Goal: Task Accomplishment & Management: Manage account settings

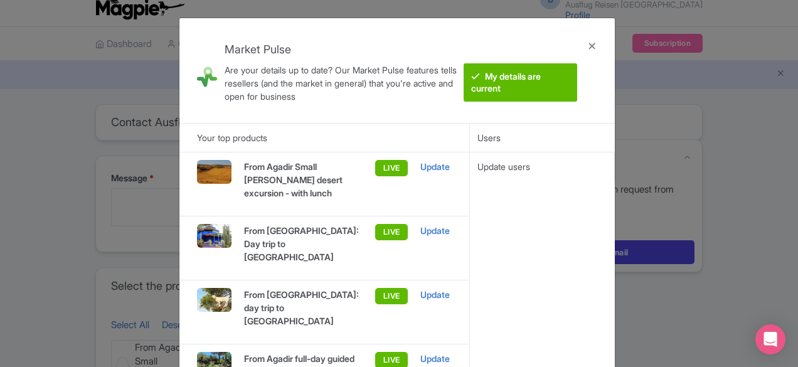
scroll to position [21, 0]
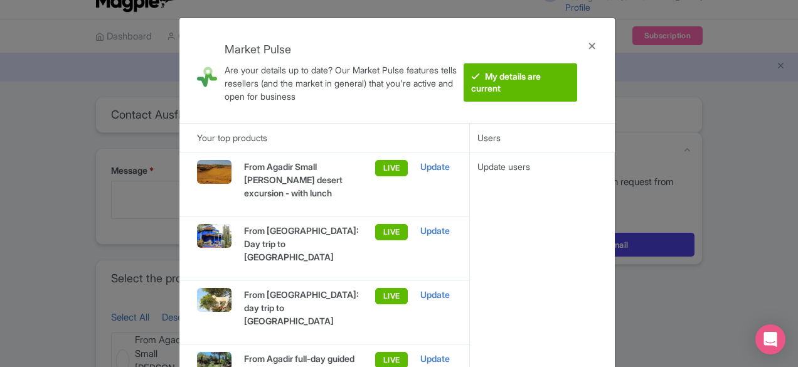
click at [202, 171] on img at bounding box center [214, 172] width 35 height 24
click at [432, 169] on div "Update" at bounding box center [436, 167] width 31 height 14
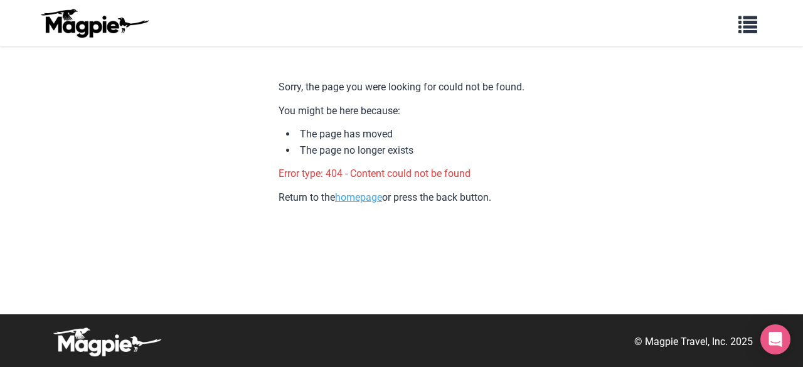
click at [365, 202] on link "homepage" at bounding box center [358, 197] width 47 height 12
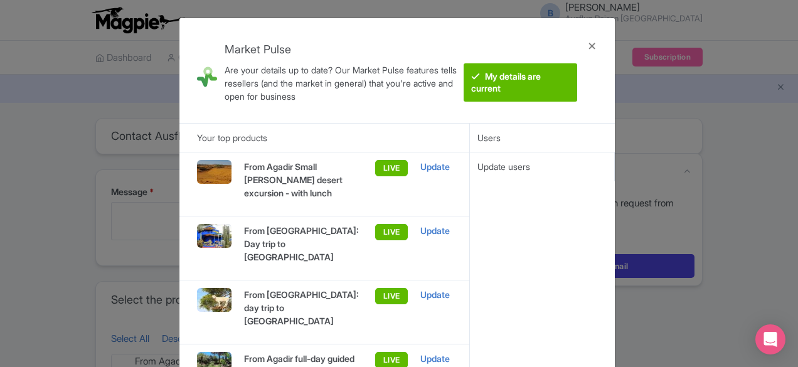
scroll to position [21, 0]
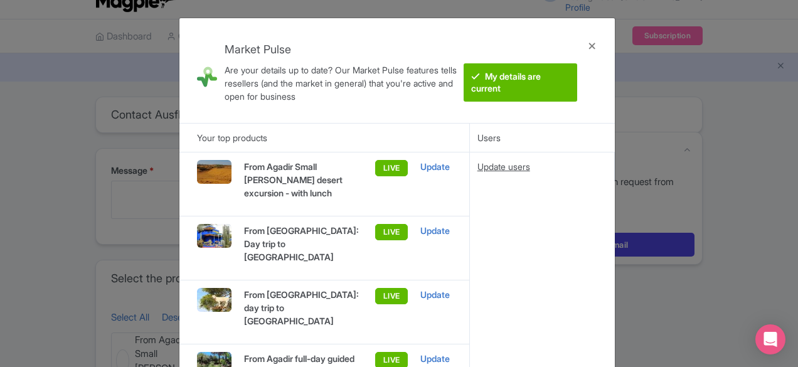
click at [503, 168] on div "Update users" at bounding box center [542, 167] width 129 height 14
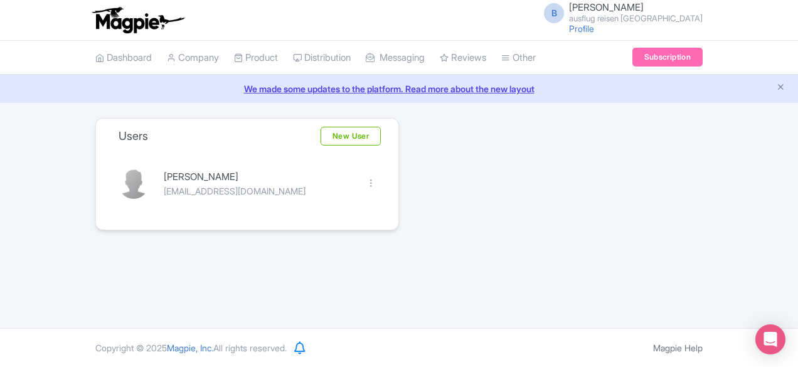
click at [503, 165] on div "Users New User BRAHIM OUBAKKAS ausflugreisenmorokko@gmail.com Edit Delete" at bounding box center [399, 174] width 623 height 112
click at [351, 137] on link "New User" at bounding box center [351, 136] width 60 height 19
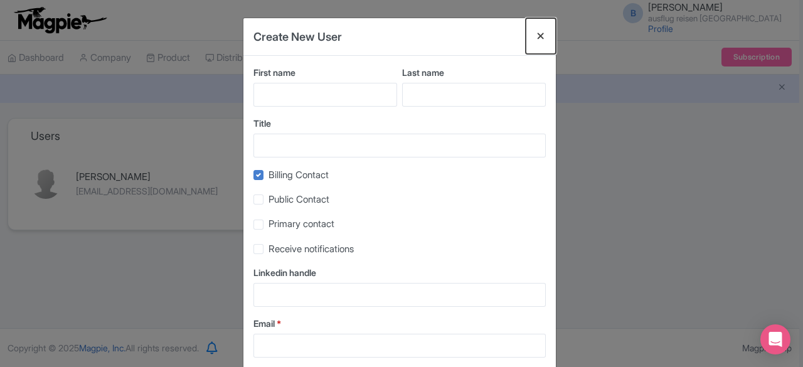
click at [537, 36] on button "Close" at bounding box center [541, 36] width 30 height 36
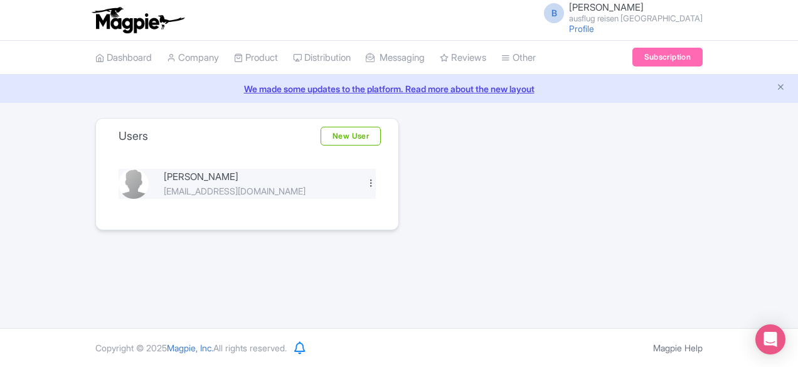
click at [374, 182] on div at bounding box center [371, 182] width 9 height 9
click at [333, 210] on link "Edit" at bounding box center [315, 204] width 119 height 19
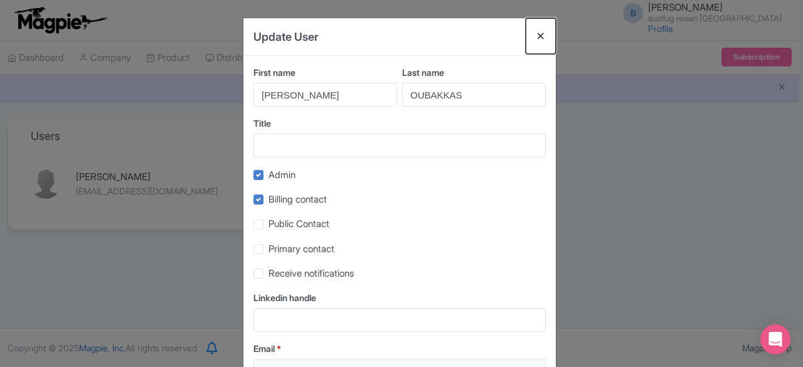
click at [548, 33] on button "Close" at bounding box center [541, 36] width 30 height 36
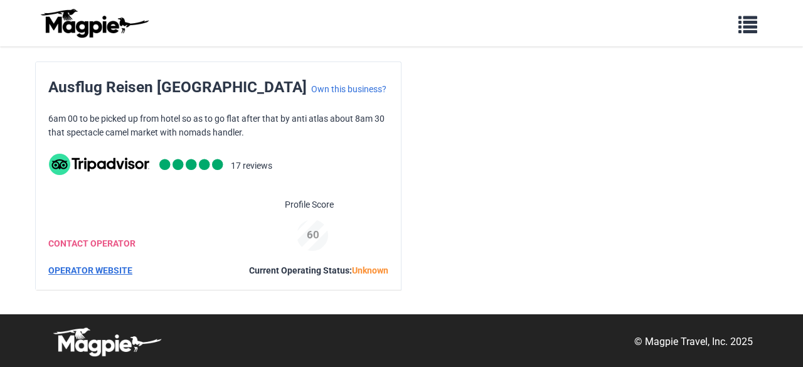
click at [99, 270] on link "OPERATOR WEBSITE" at bounding box center [90, 270] width 84 height 10
click at [100, 242] on link "CONTACT OPERATOR" at bounding box center [91, 244] width 87 height 10
click at [777, 341] on icon "Open Intercom Messenger" at bounding box center [775, 339] width 14 height 16
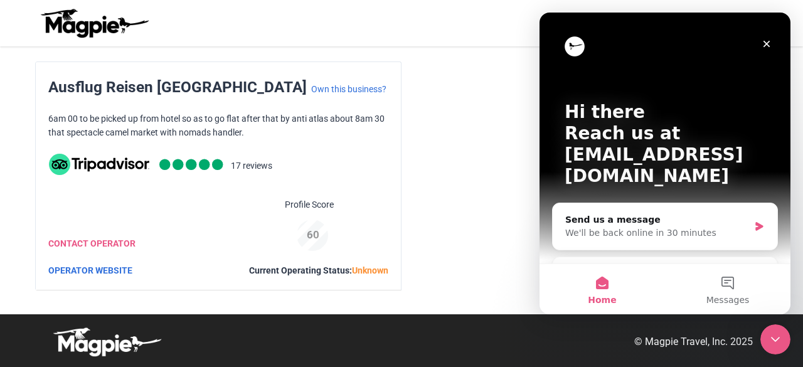
click at [439, 146] on div "Ausflug Reisen Marokko Own this business? 6am 00 to be picked up from hotel so …" at bounding box center [401, 176] width 733 height 229
click at [768, 45] on icon "Close" at bounding box center [767, 44] width 7 height 7
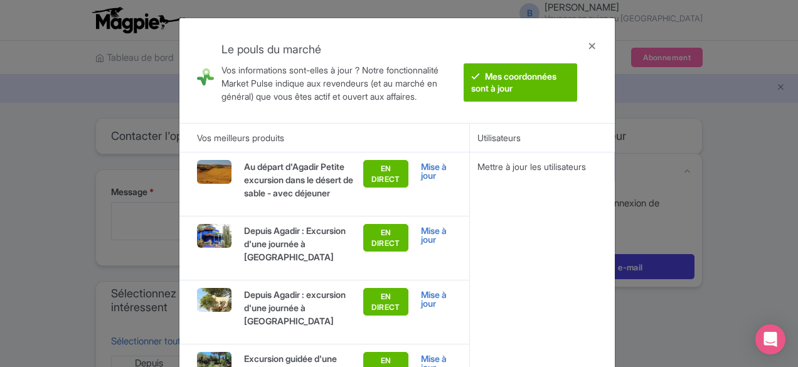
scroll to position [15, 0]
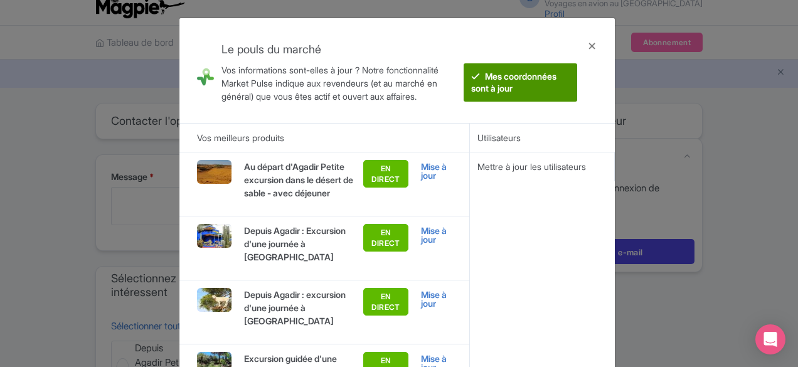
click at [524, 87] on btn "Mes coordonnées sont à jour" at bounding box center [521, 82] width 114 height 38
click at [495, 85] on font "Mes coordonnées sont à jour" at bounding box center [513, 82] width 85 height 23
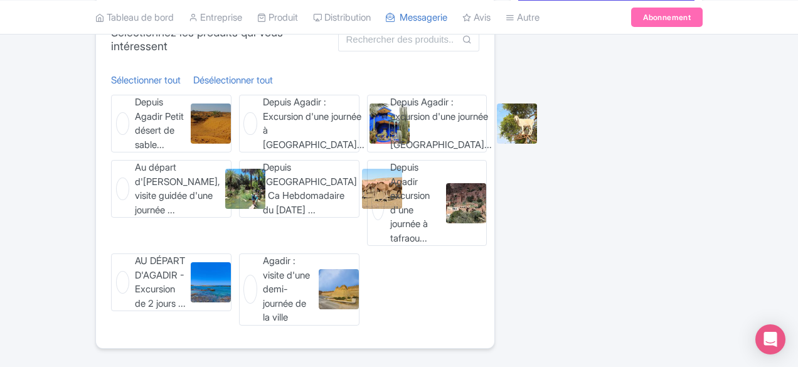
scroll to position [264, 0]
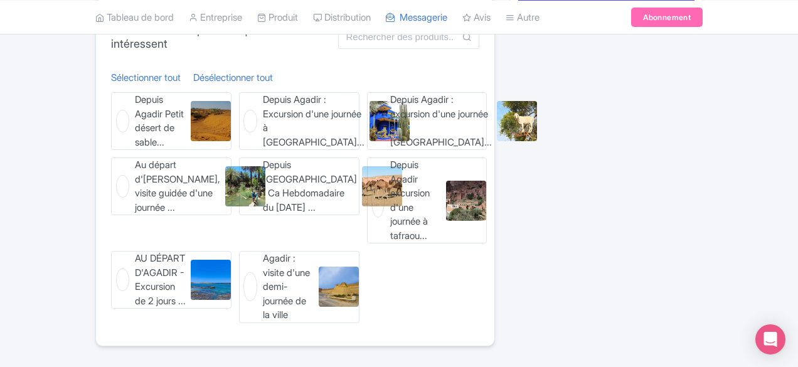
click at [319, 267] on img at bounding box center [339, 287] width 40 height 40
click at [247, 251] on input "Agadir : visite d'une demi-journée de la ville Agadir : visite d'une demi-journ…" at bounding box center [243, 255] width 8 height 8
checkbox input "true"
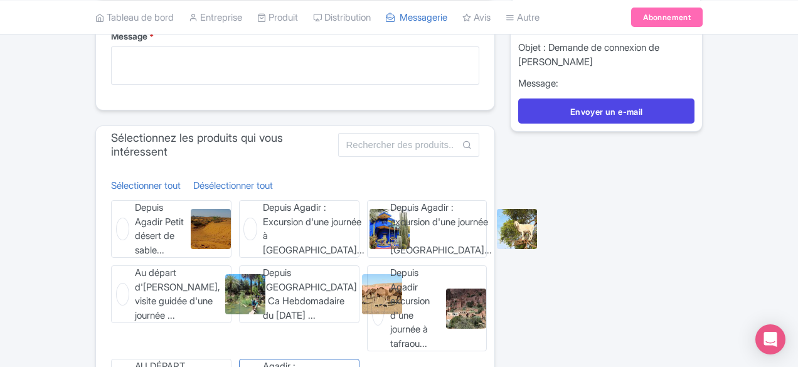
scroll to position [154, 0]
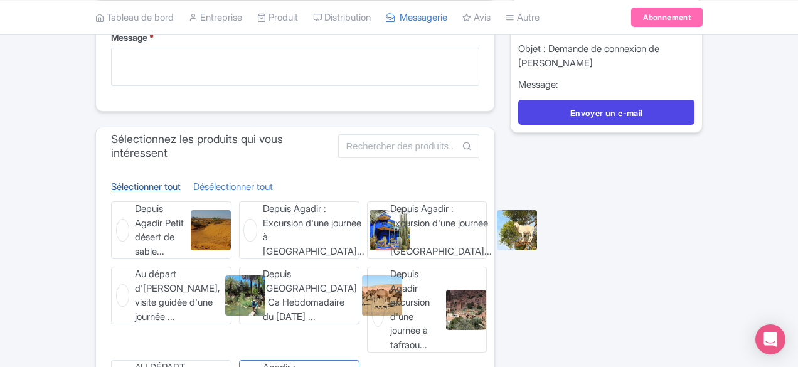
click at [111, 181] on font "Sélectionner tout" at bounding box center [146, 187] width 70 height 12
checkbox input "true"
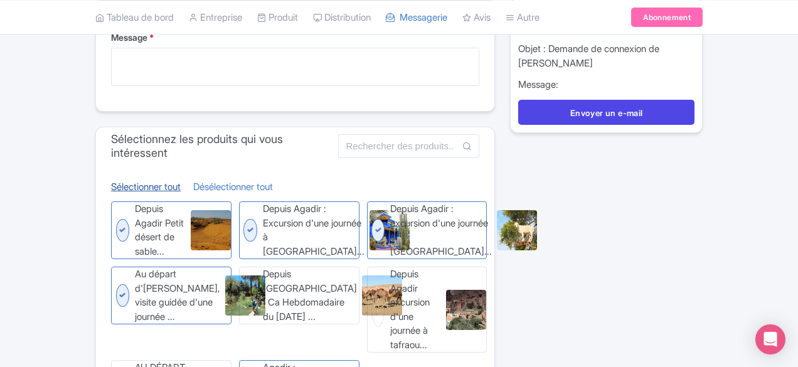
checkbox input "true"
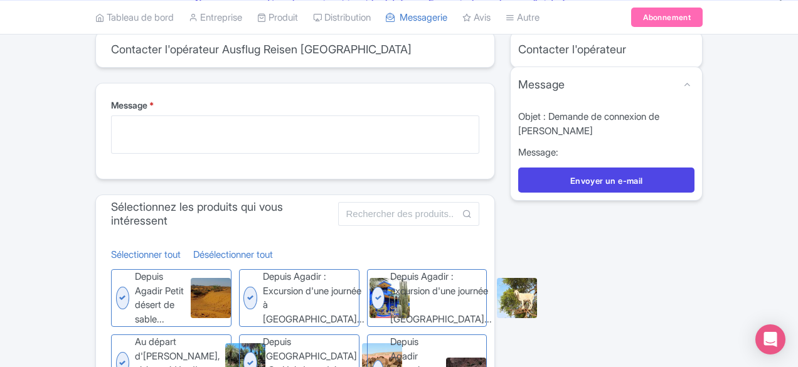
scroll to position [87, 0]
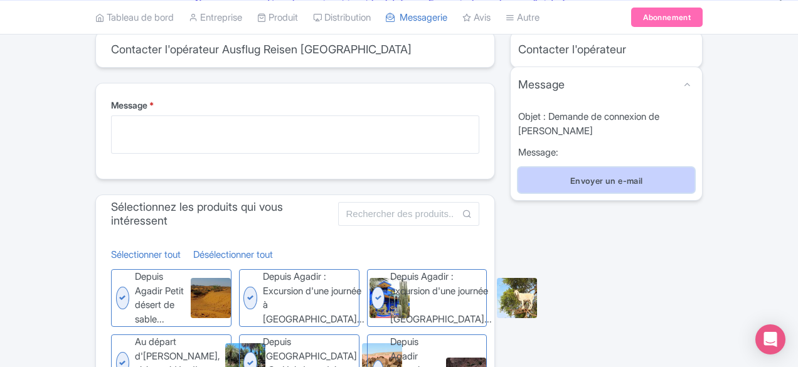
click at [643, 178] on font "Envoyer un e-mail" at bounding box center [607, 181] width 73 height 10
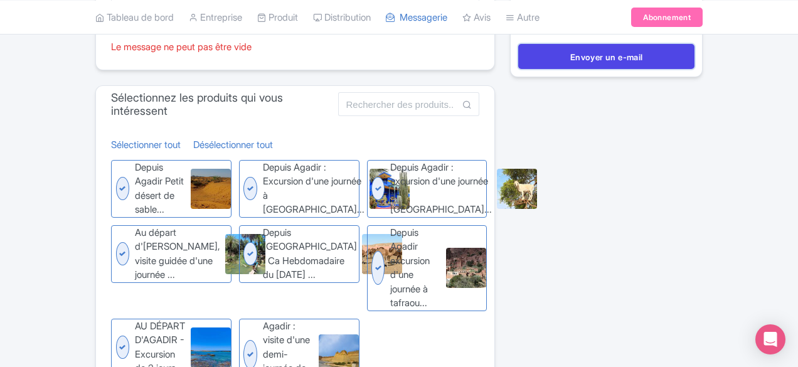
scroll to position [257, 0]
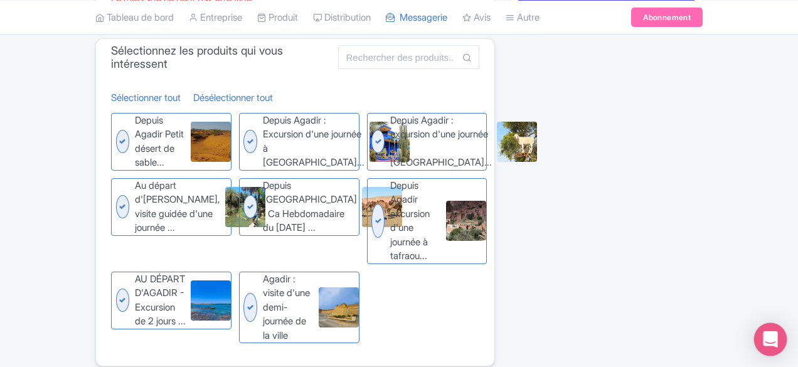
click at [771, 340] on icon "Ouvrir Intercom Messenger" at bounding box center [770, 339] width 14 height 16
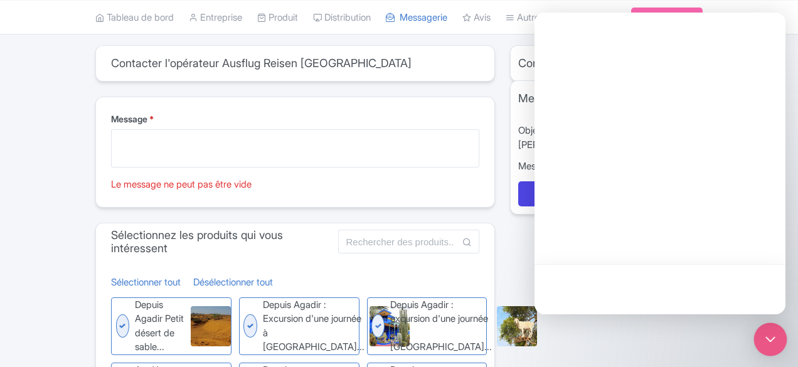
scroll to position [72, 0]
click at [771, 340] on icon "Ouvrir Intercom Messenger" at bounding box center [771, 339] width 16 height 16
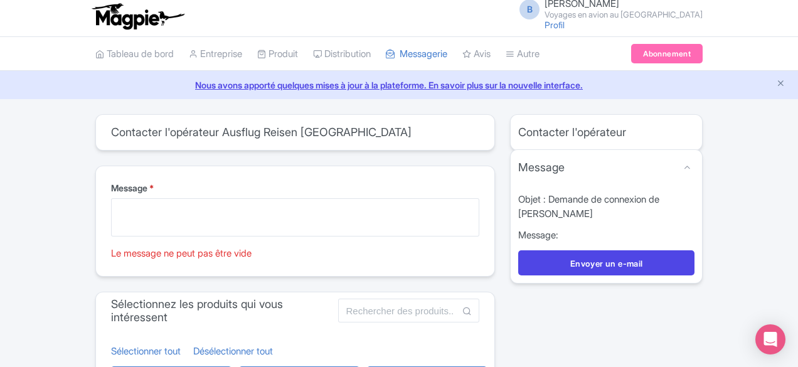
scroll to position [0, 0]
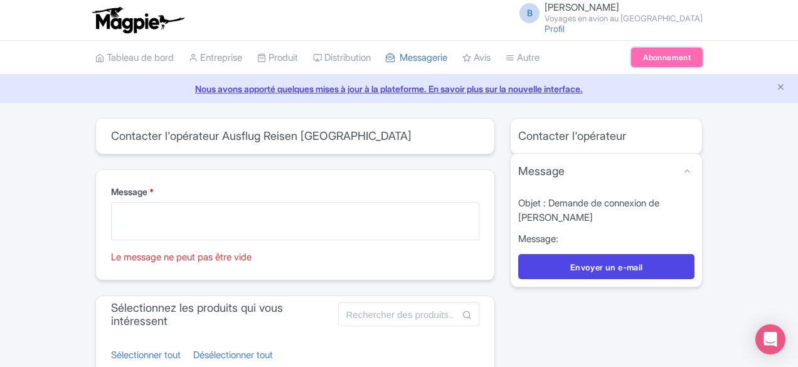
click at [691, 60] on font "Abonnement" at bounding box center [667, 57] width 48 height 9
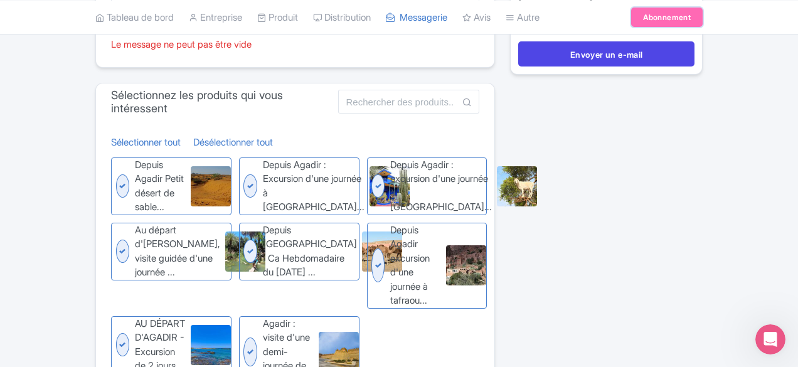
scroll to position [213, 0]
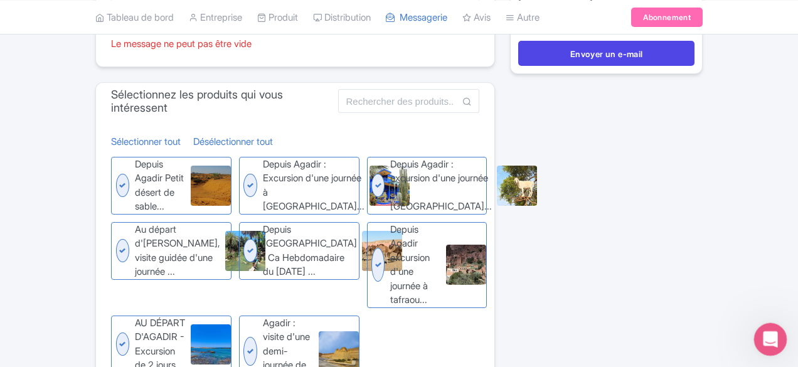
click at [766, 331] on icon "Open Intercom Messenger" at bounding box center [769, 338] width 21 height 21
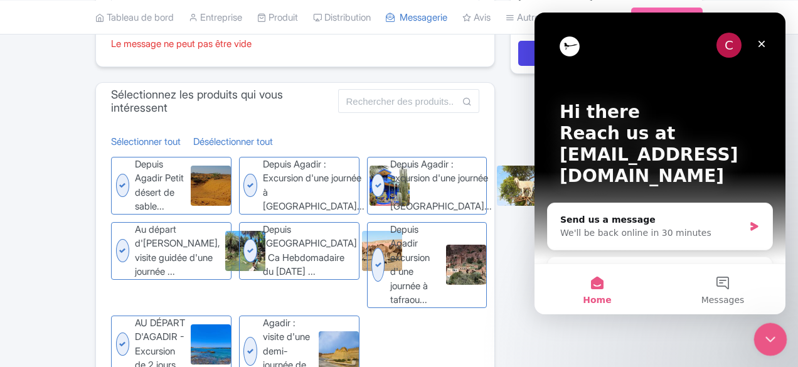
scroll to position [0, 0]
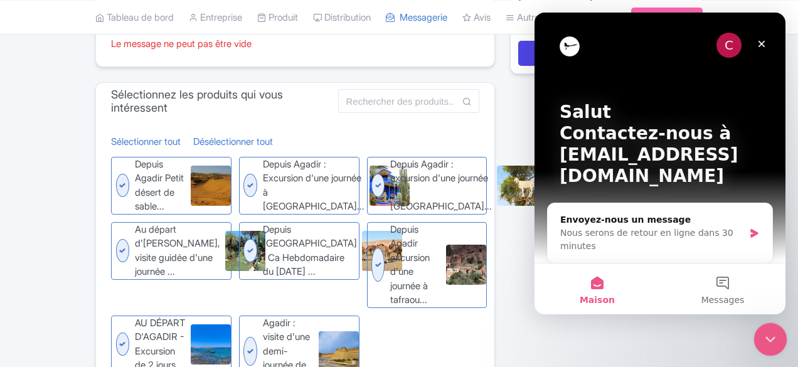
click at [771, 341] on icon "Fermer Intercom Messenger" at bounding box center [768, 337] width 15 height 15
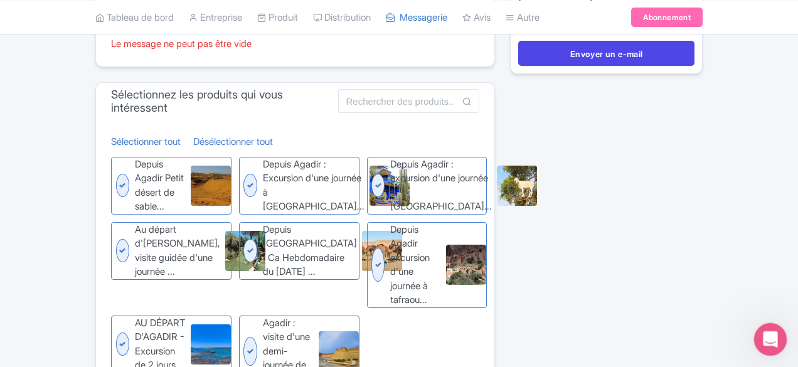
click at [771, 341] on icon "Open Intercom Messenger" at bounding box center [769, 338] width 21 height 21
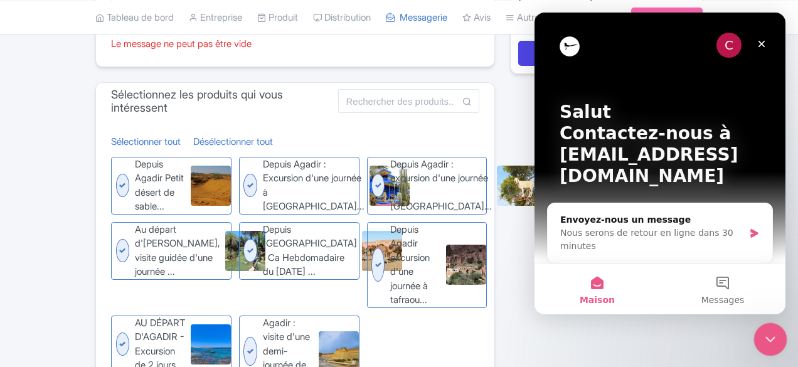
click at [771, 341] on icon "Close Intercom Messenger" at bounding box center [768, 337] width 15 height 15
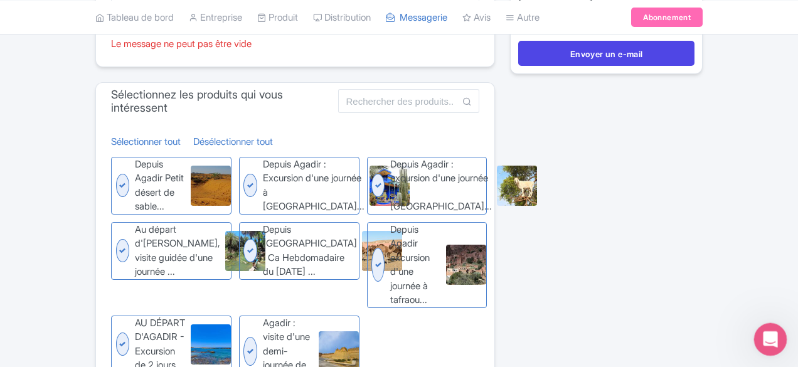
click at [771, 341] on icon "Open Intercom Messenger" at bounding box center [769, 338] width 21 height 21
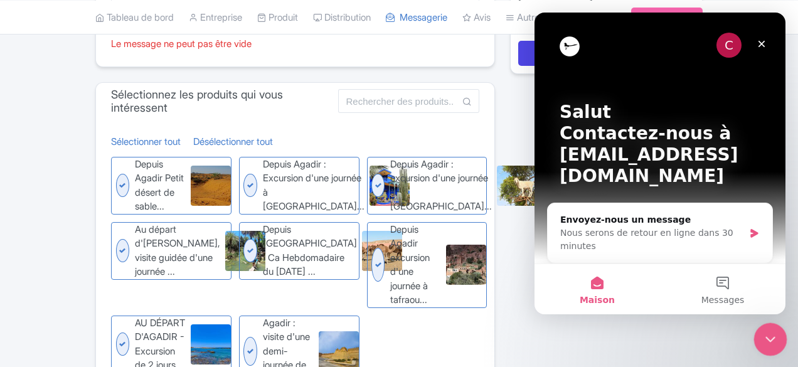
click at [771, 341] on icon "Close Intercom Messenger" at bounding box center [768, 337] width 15 height 15
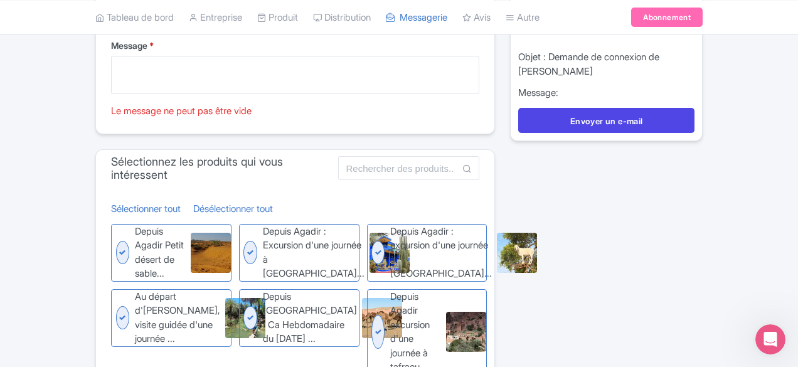
scroll to position [147, 0]
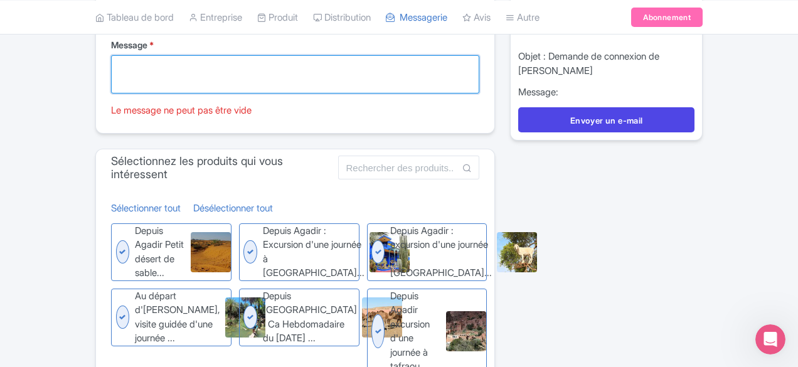
click at [281, 61] on textarea "Message *" at bounding box center [295, 74] width 368 height 38
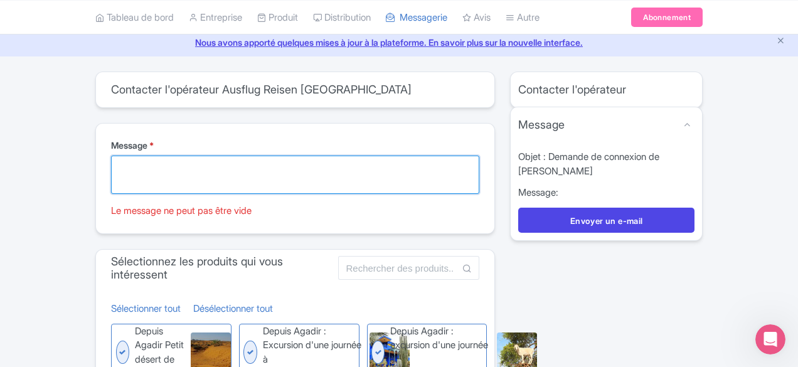
scroll to position [36, 0]
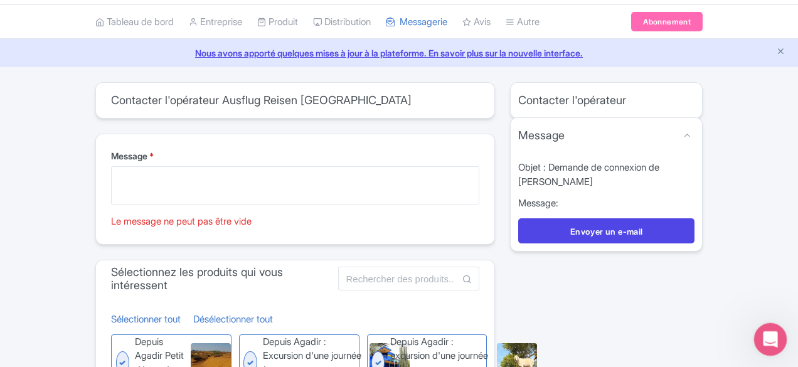
click at [776, 338] on icon "Open Intercom Messenger" at bounding box center [769, 338] width 21 height 21
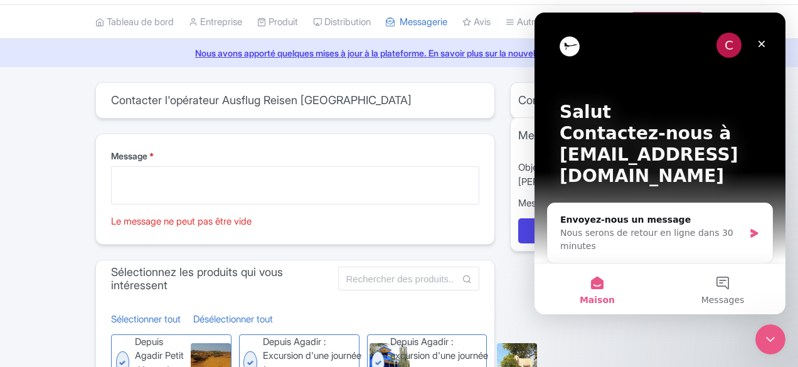
click at [495, 227] on div "Message * Le message ne peut pas être vide" at bounding box center [295, 189] width 399 height 110
click at [753, 41] on div "Fermer" at bounding box center [762, 44] width 23 height 23
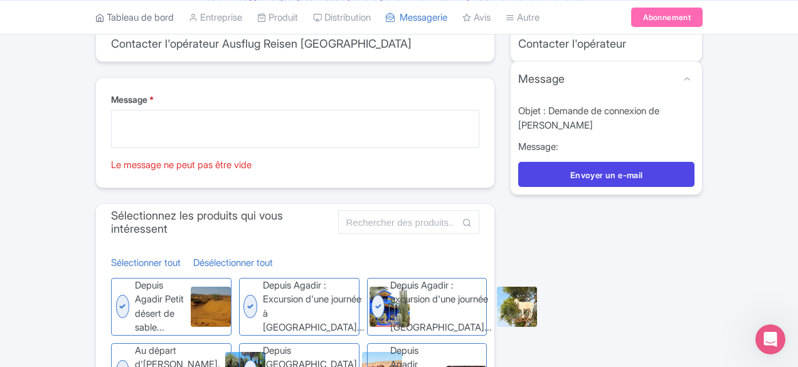
scroll to position [87, 0]
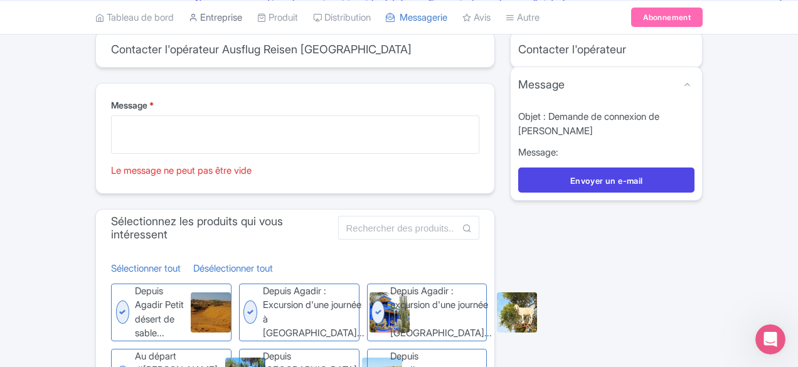
click at [200, 16] on font "Entreprise" at bounding box center [221, 17] width 42 height 12
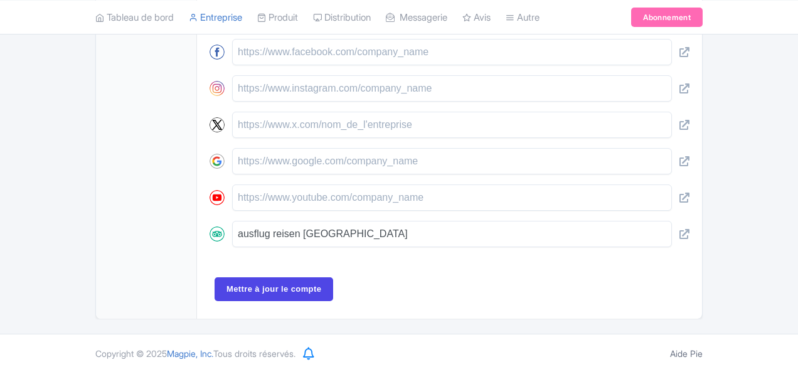
scroll to position [664, 0]
click at [231, 283] on input "Mettre à jour le compte" at bounding box center [274, 289] width 119 height 24
type input "Update Account"
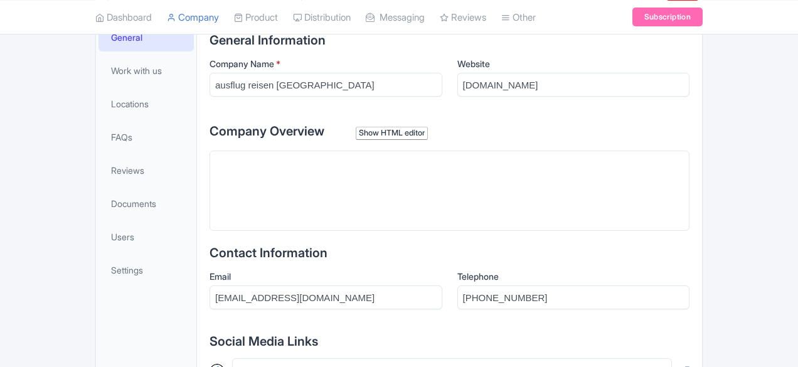
scroll to position [270, 0]
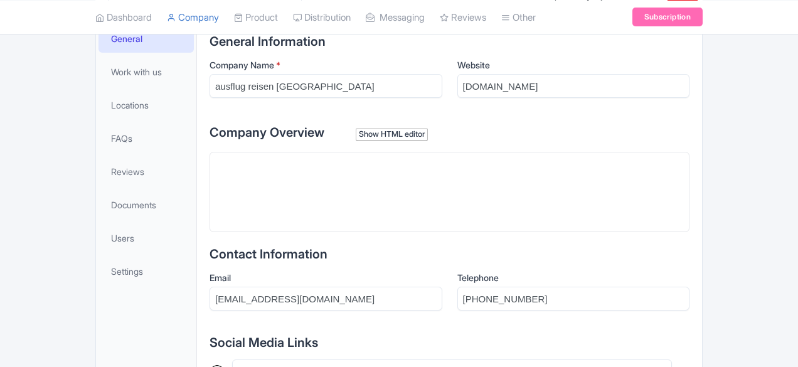
click at [210, 193] on trix-editor at bounding box center [450, 192] width 480 height 80
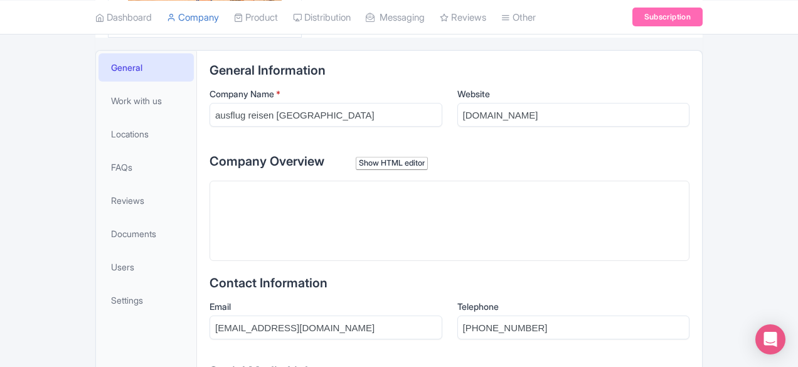
scroll to position [239, 0]
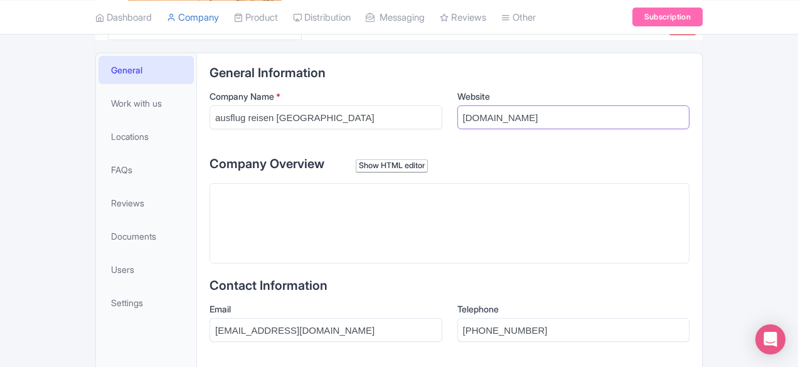
click at [482, 116] on input "ausflugreisenmarokko.com" at bounding box center [574, 117] width 233 height 24
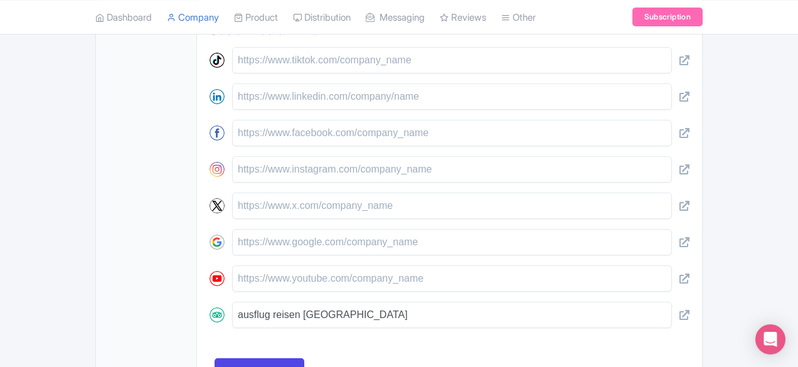
scroll to position [664, 0]
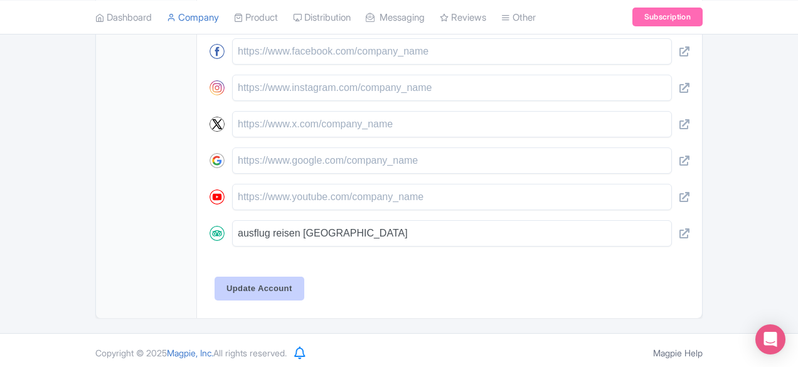
type input "[DOMAIN_NAME]"
click at [215, 291] on input "Update Account" at bounding box center [260, 289] width 90 height 24
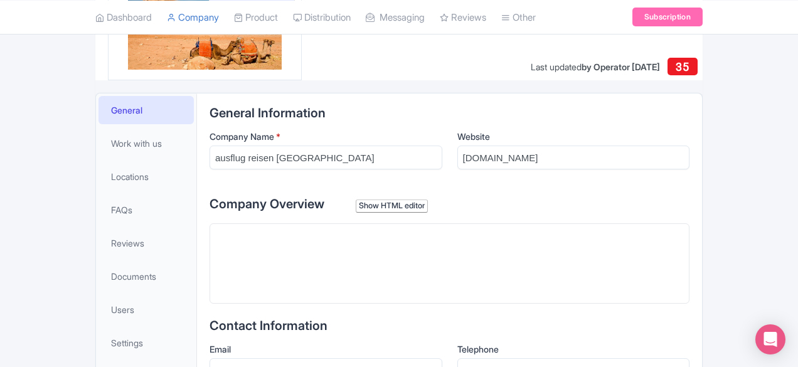
scroll to position [202, 0]
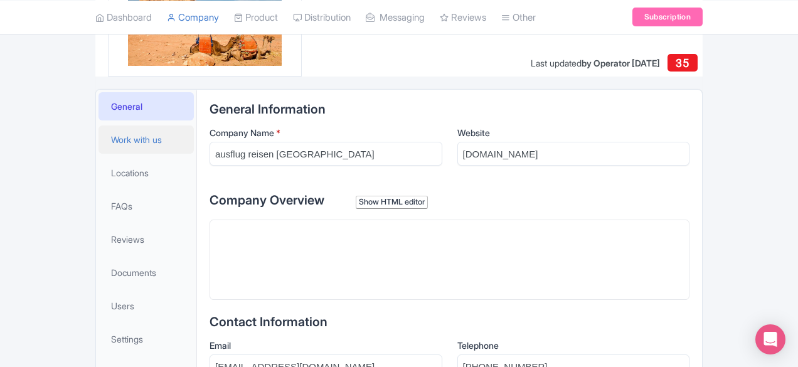
click at [111, 143] on span "Work with us" at bounding box center [136, 139] width 51 height 13
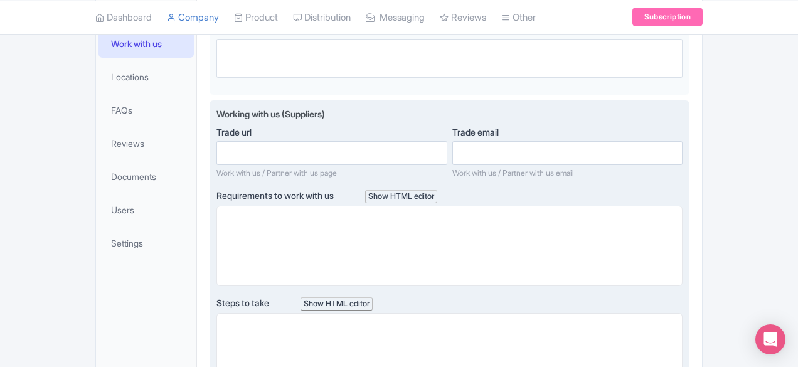
scroll to position [299, 0]
click at [280, 222] on trix-editor at bounding box center [450, 245] width 466 height 80
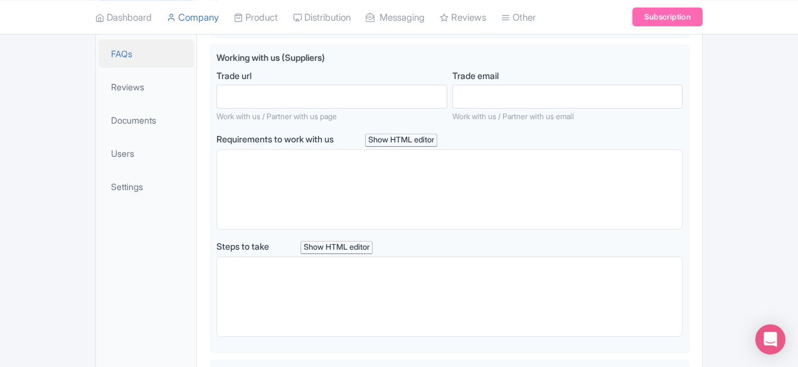
scroll to position [353, 0]
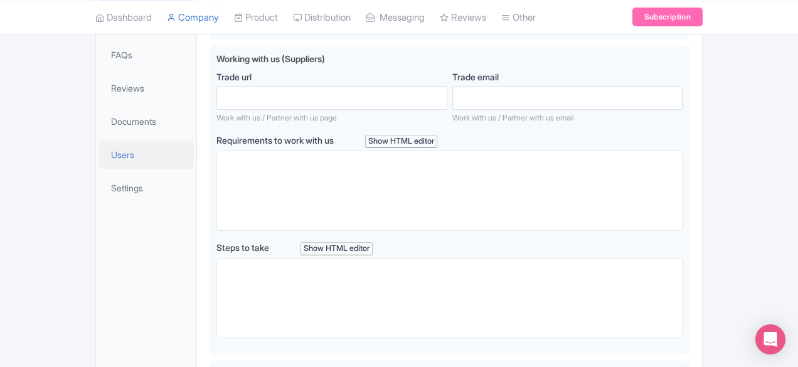
click at [111, 154] on span "Users" at bounding box center [122, 154] width 23 height 13
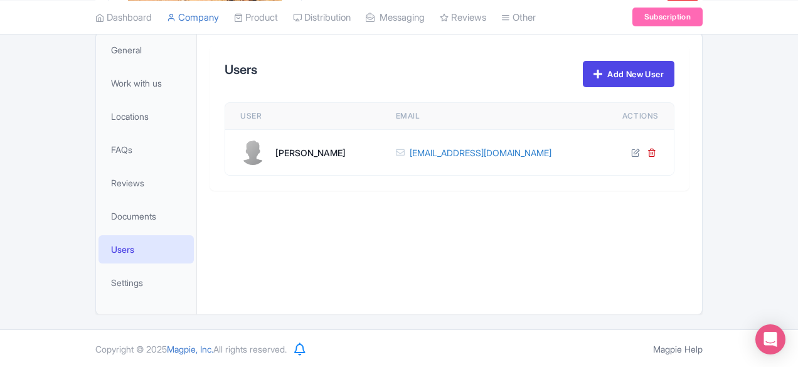
scroll to position [259, 0]
click at [111, 51] on span "General" at bounding box center [126, 49] width 31 height 13
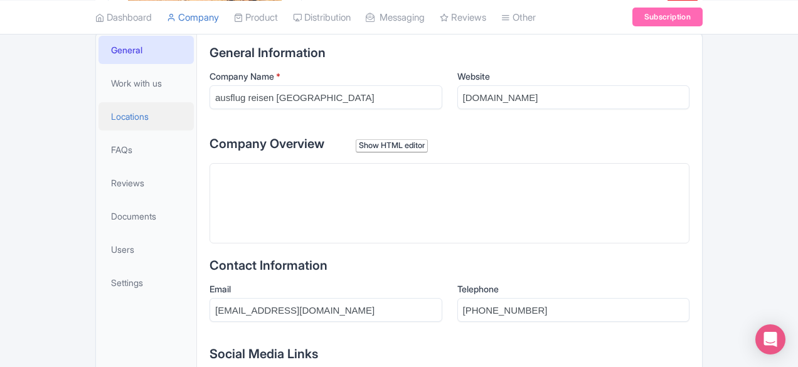
click at [111, 112] on span "Locations" at bounding box center [130, 116] width 38 height 13
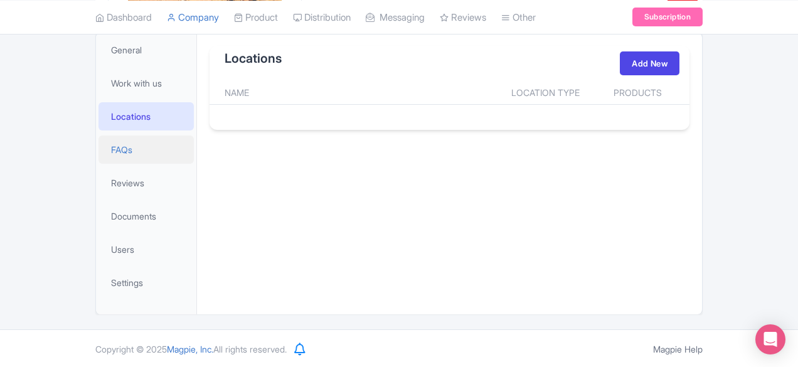
click at [111, 144] on span "FAQs" at bounding box center [121, 149] width 21 height 13
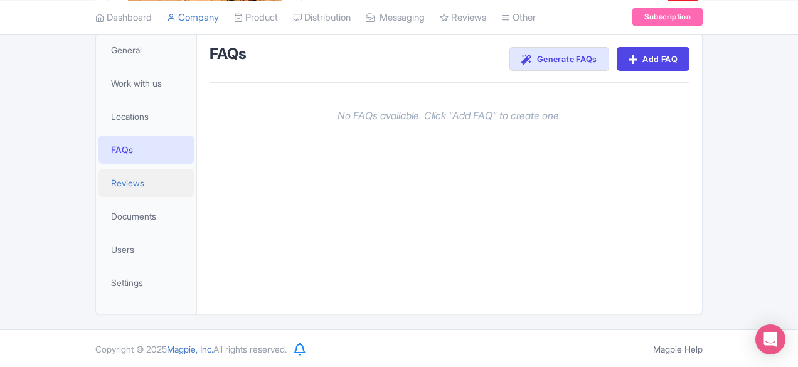
click at [111, 180] on span "Reviews" at bounding box center [127, 182] width 33 height 13
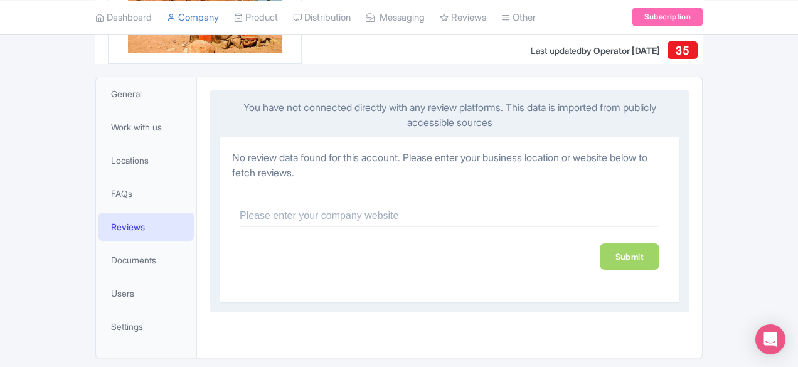
scroll to position [259, 0]
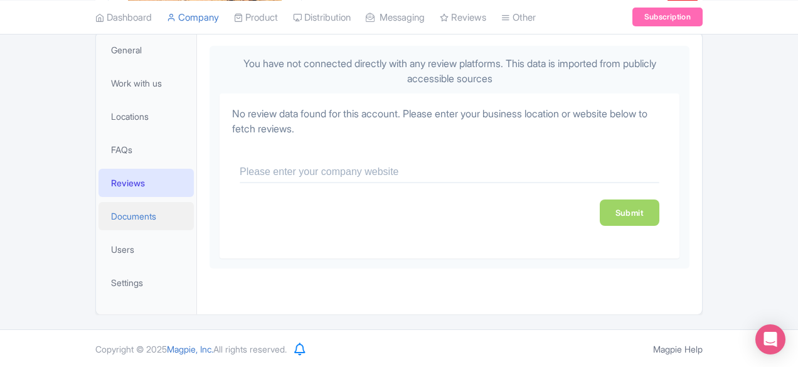
click at [111, 218] on span "Documents" at bounding box center [133, 216] width 45 height 13
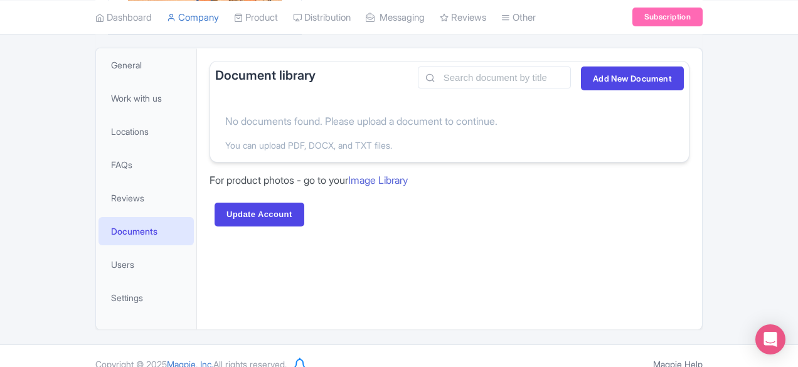
scroll to position [244, 0]
click at [111, 303] on span "Settings" at bounding box center [127, 297] width 32 height 13
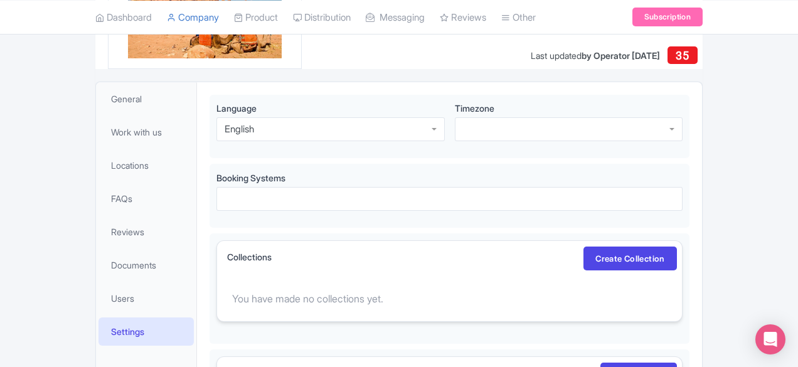
scroll to position [212, 0]
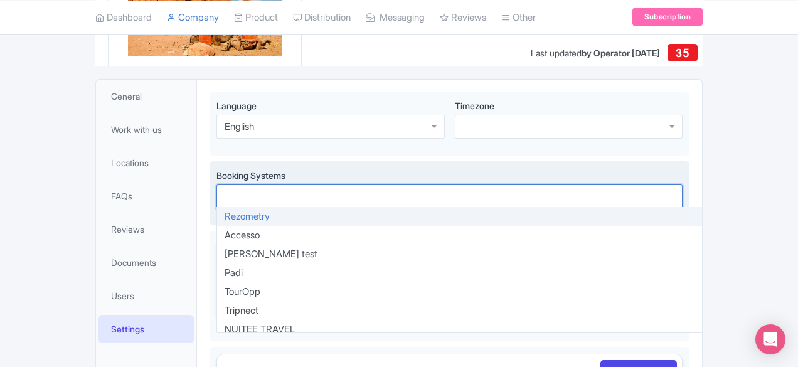
click at [217, 195] on div at bounding box center [450, 197] width 466 height 24
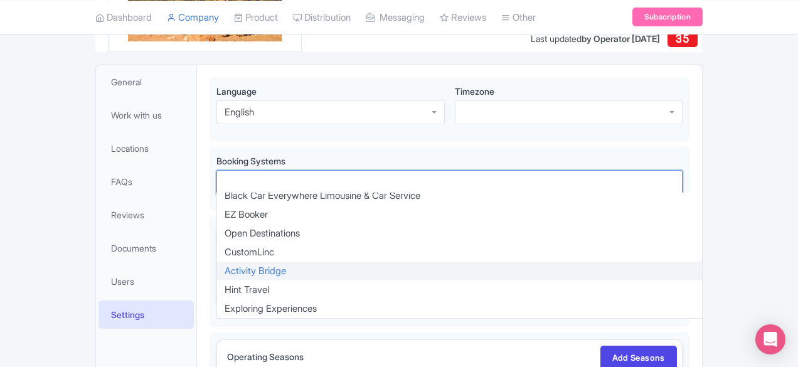
scroll to position [2190, 0]
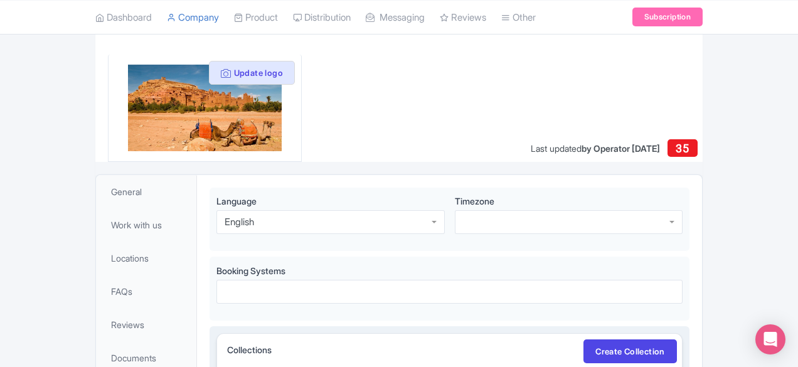
scroll to position [117, 0]
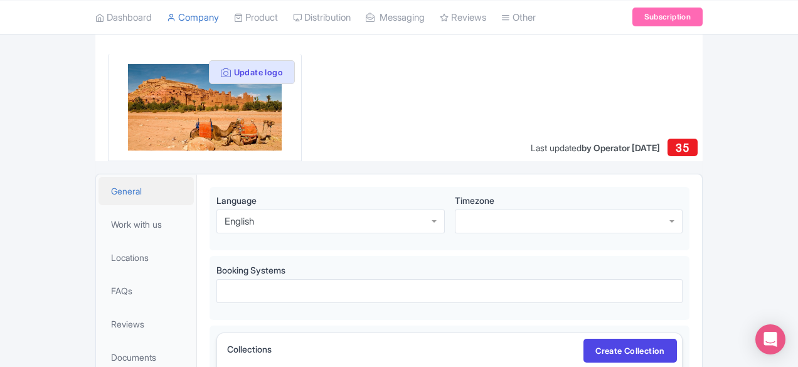
click at [111, 191] on span "General" at bounding box center [126, 191] width 31 height 13
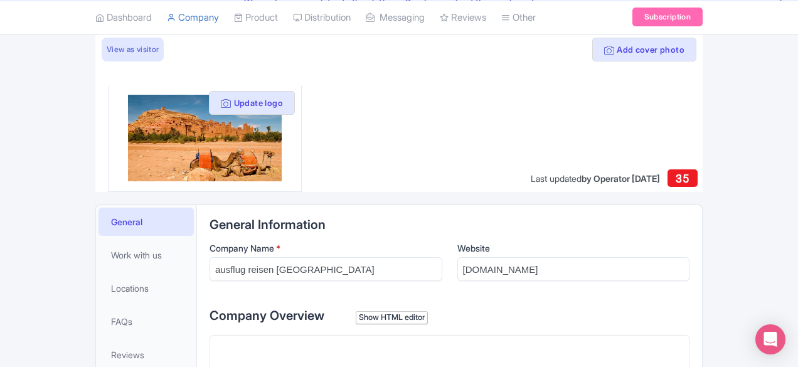
scroll to position [90, 0]
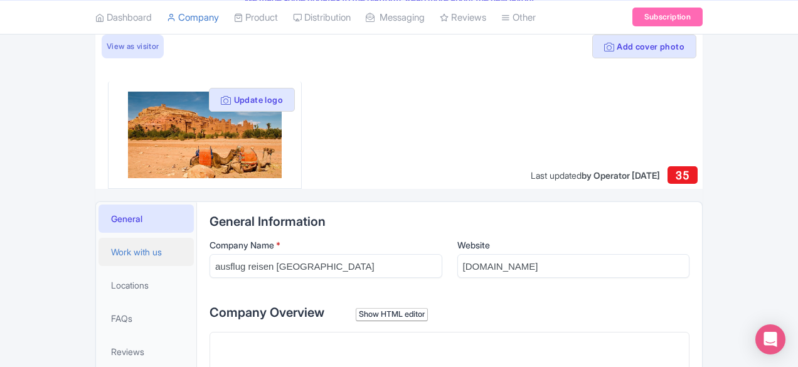
click at [99, 258] on link "Work with us" at bounding box center [146, 252] width 95 height 28
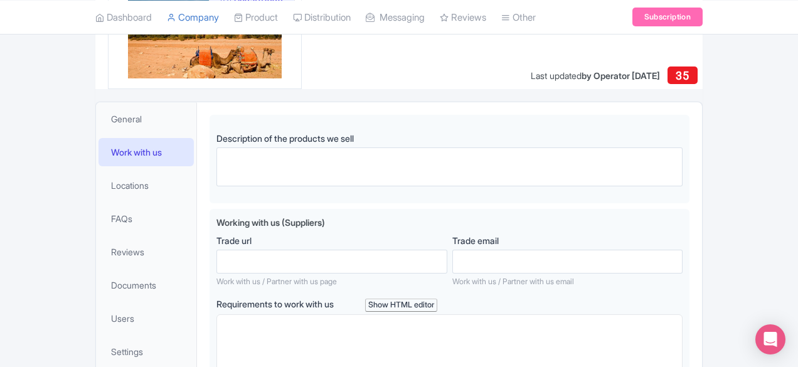
scroll to position [194, 0]
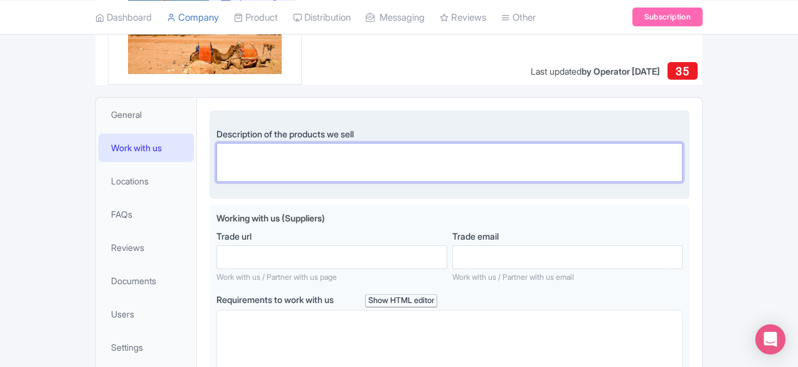
click at [267, 163] on textarea "Description of the products we sell" at bounding box center [450, 162] width 466 height 38
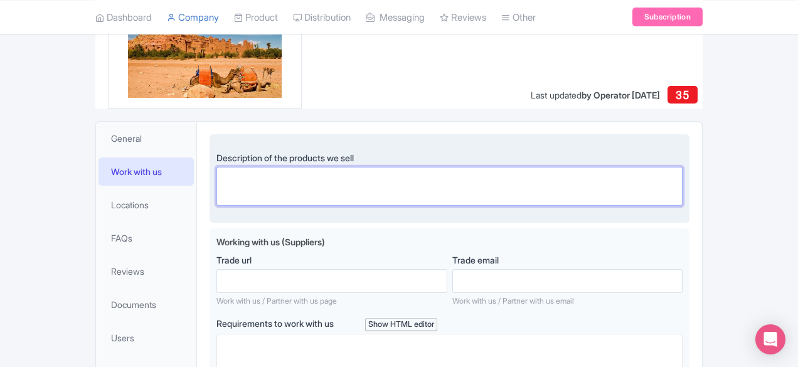
scroll to position [169, 0]
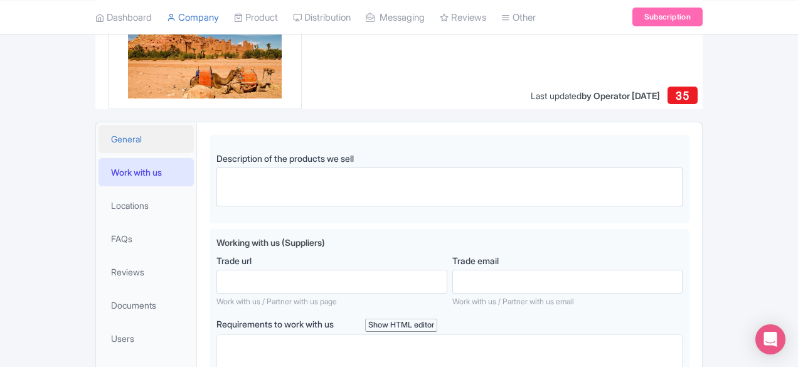
click at [111, 134] on span "General" at bounding box center [126, 138] width 31 height 13
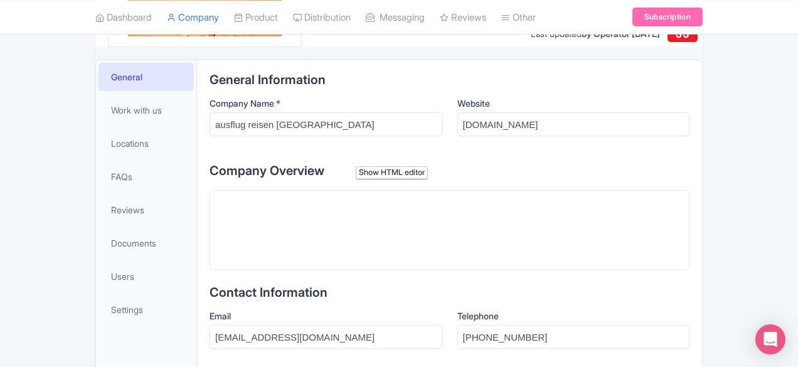
scroll to position [233, 0]
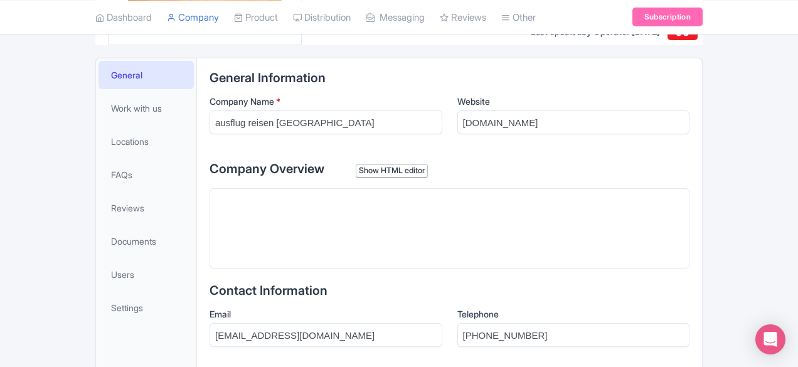
click at [338, 204] on trix-editor at bounding box center [450, 228] width 480 height 80
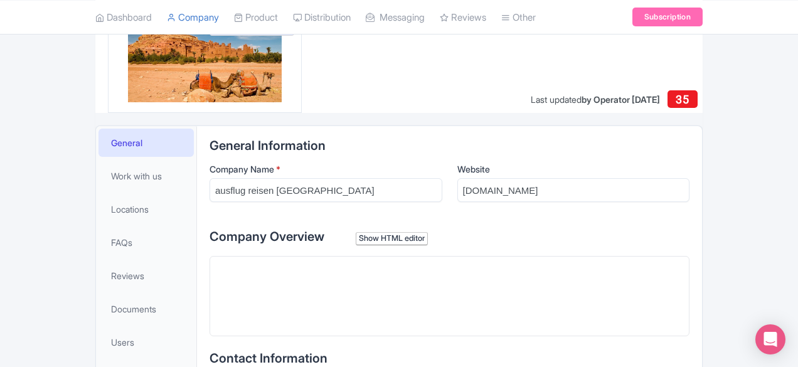
scroll to position [164, 0]
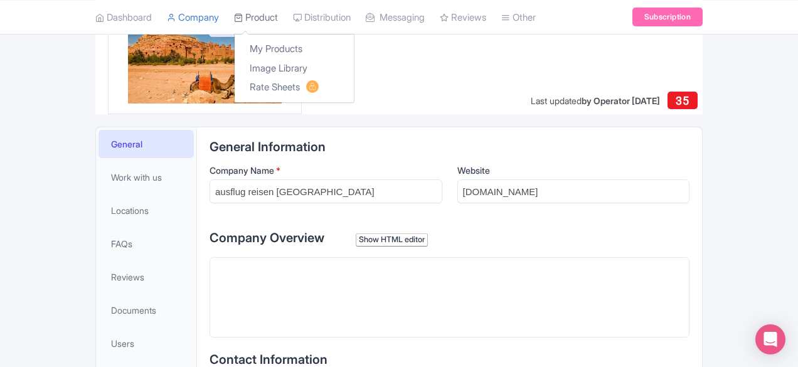
click at [234, 24] on link "Product" at bounding box center [256, 17] width 44 height 35
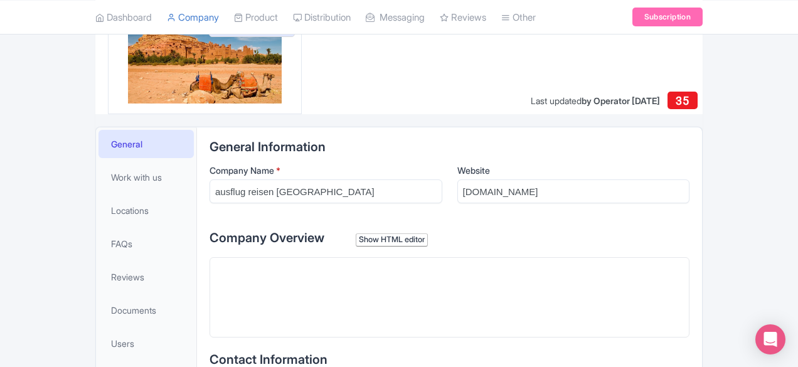
click at [341, 37] on div at bounding box center [399, 34] width 608 height 161
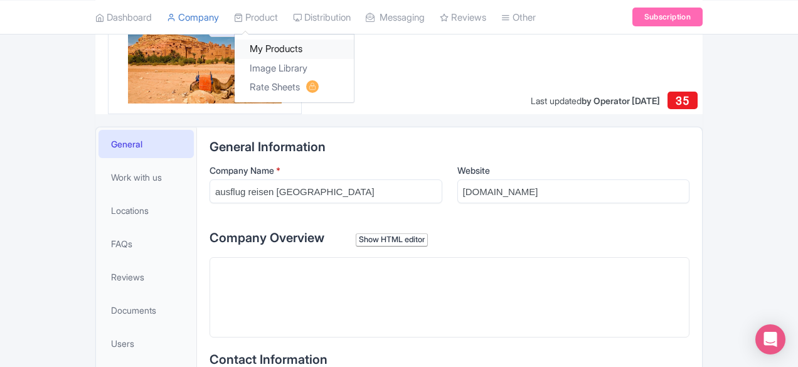
click at [235, 55] on link "My Products" at bounding box center [294, 49] width 119 height 19
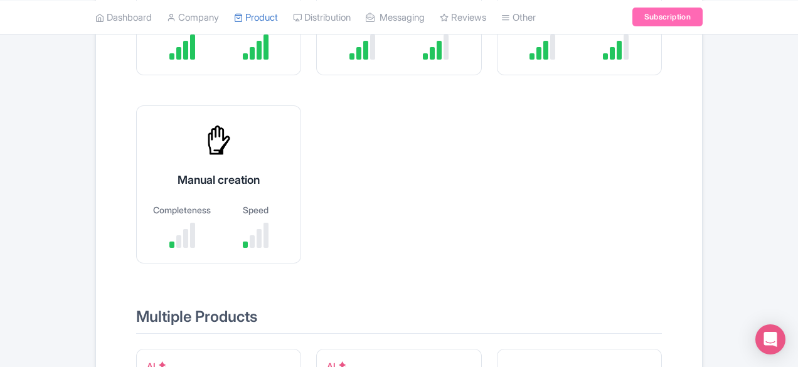
scroll to position [318, 0]
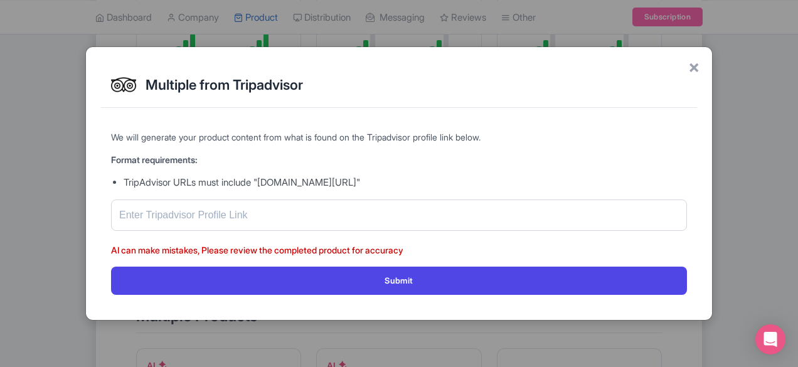
click at [688, 69] on div "Multiple from Tripadvisor" at bounding box center [399, 85] width 596 height 46
click at [689, 62] on span "×" at bounding box center [694, 66] width 11 height 26
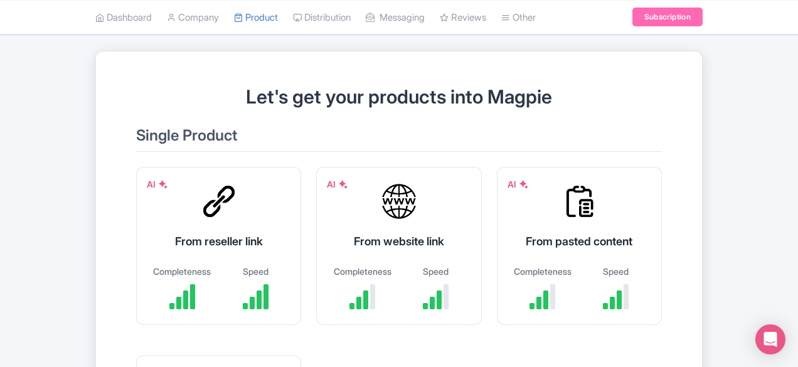
scroll to position [0, 0]
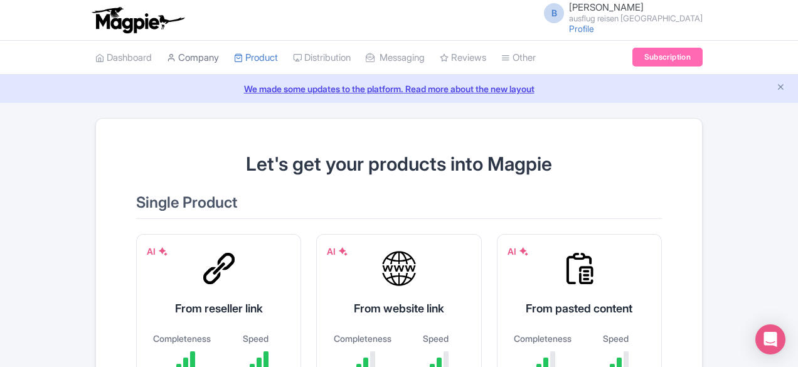
click at [167, 56] on link "Company" at bounding box center [193, 58] width 52 height 35
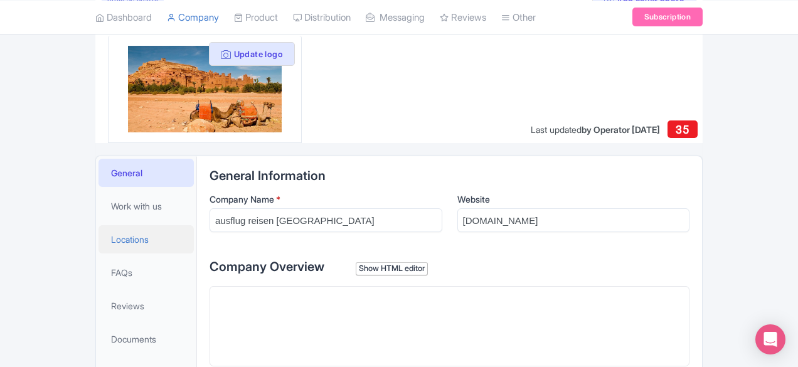
scroll to position [149, 0]
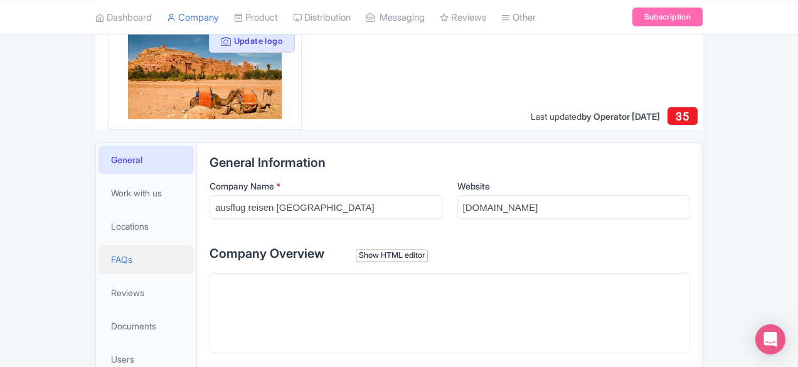
click at [102, 264] on link "FAQs" at bounding box center [146, 259] width 95 height 28
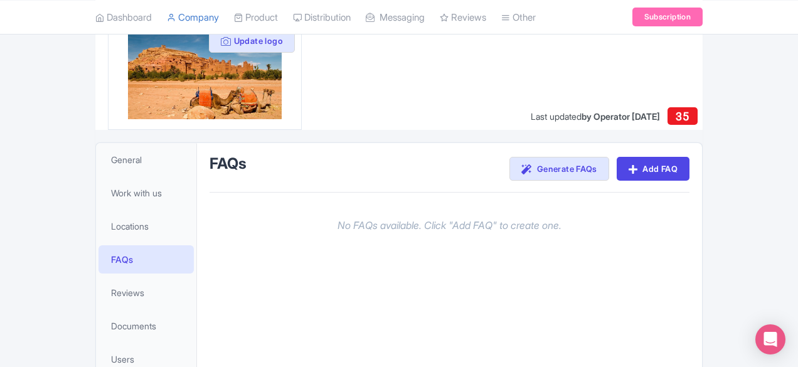
click at [102, 264] on link "FAQs" at bounding box center [146, 259] width 95 height 28
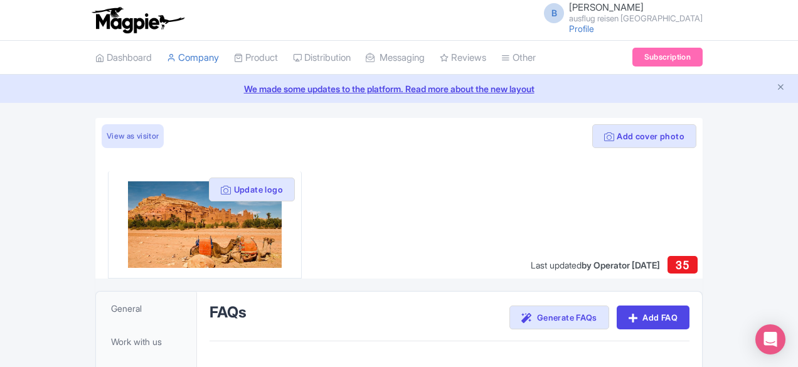
scroll to position [134, 0]
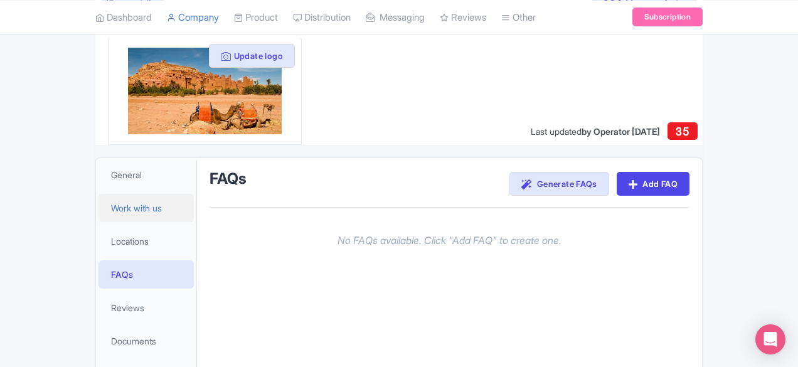
click at [111, 210] on span "Work with us" at bounding box center [136, 207] width 51 height 13
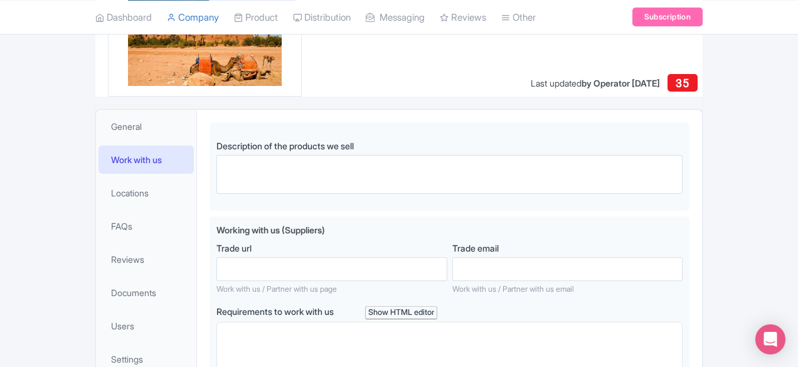
scroll to position [179, 0]
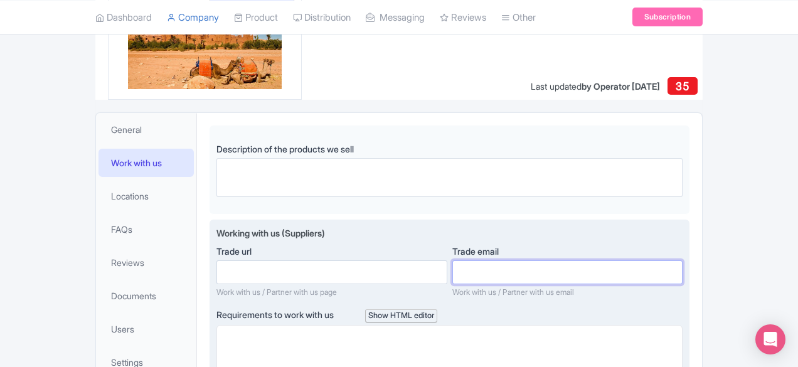
click at [508, 276] on input "Trade email" at bounding box center [568, 272] width 230 height 24
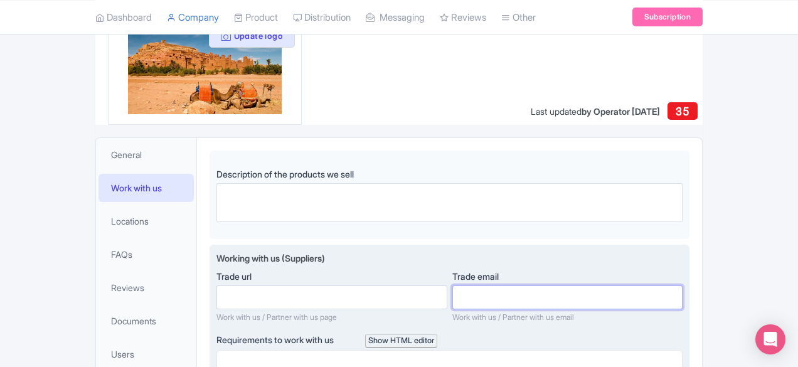
scroll to position [153, 0]
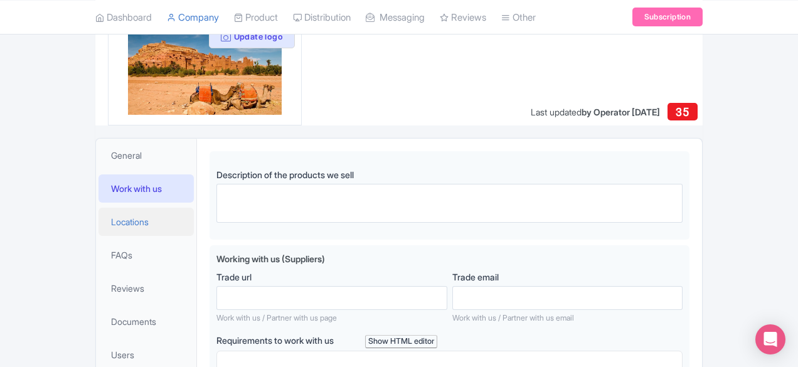
click at [111, 225] on span "Locations" at bounding box center [130, 221] width 38 height 13
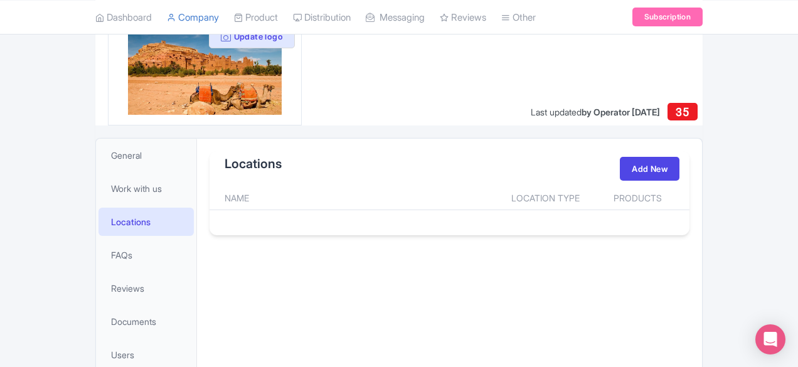
click at [210, 198] on th "Name" at bounding box center [354, 198] width 288 height 24
click at [210, 190] on th "Name" at bounding box center [354, 198] width 288 height 24
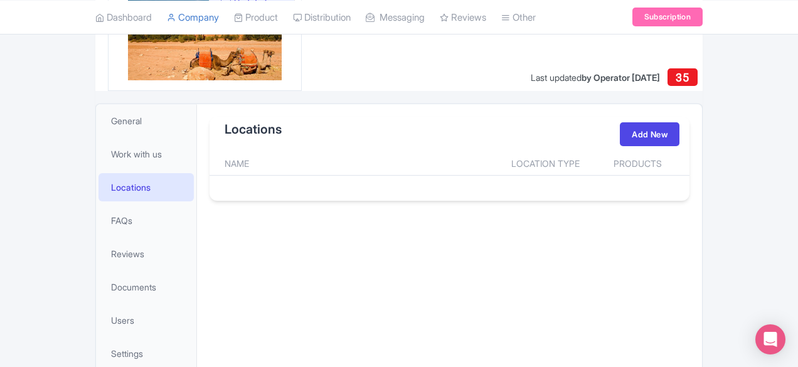
scroll to position [203, 0]
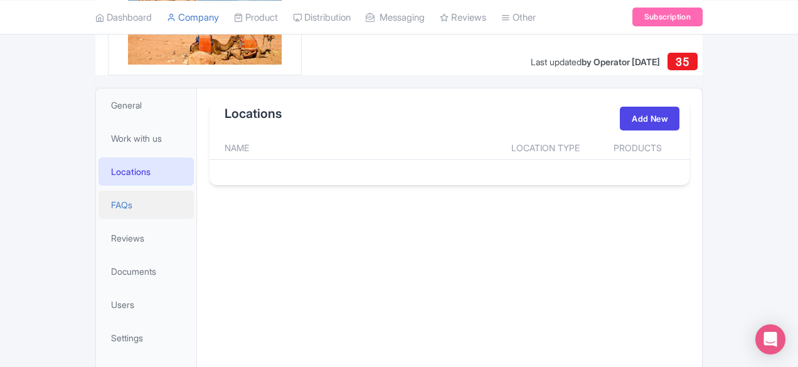
click at [111, 206] on span "FAQs" at bounding box center [121, 204] width 21 height 13
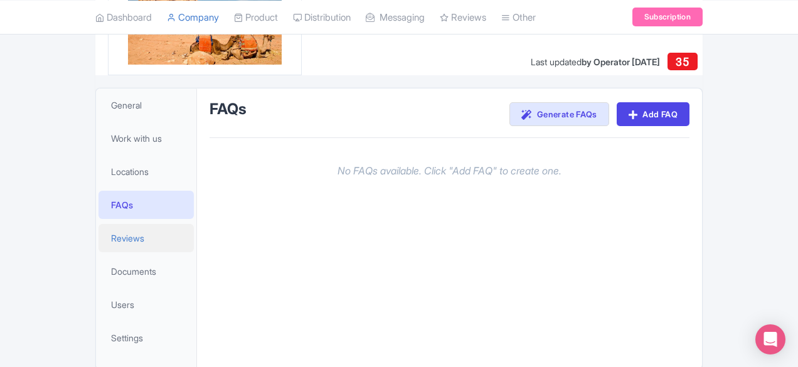
click at [111, 239] on span "Reviews" at bounding box center [127, 238] width 33 height 13
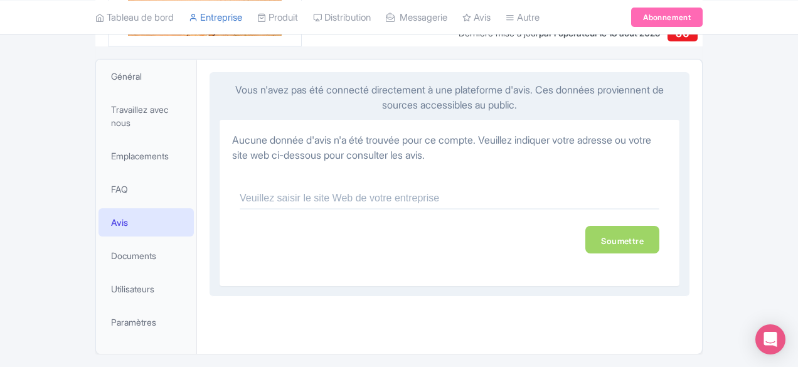
scroll to position [235, 0]
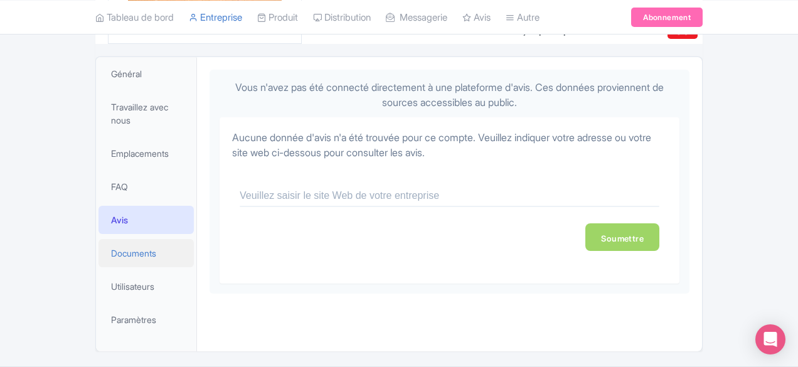
click at [111, 248] on font "Documents" at bounding box center [133, 253] width 45 height 11
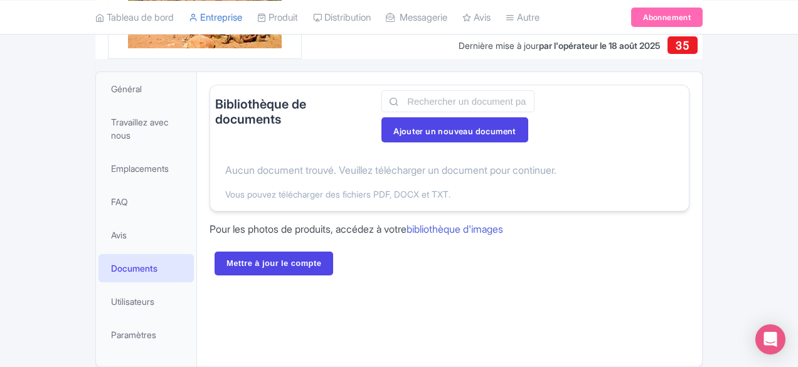
scroll to position [222, 0]
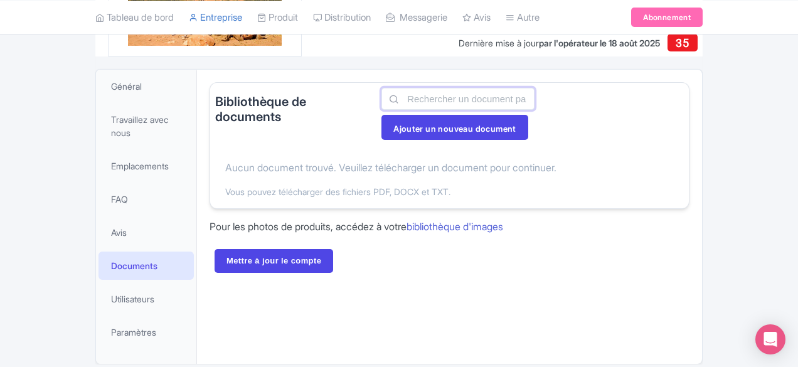
click at [518, 100] on input "text" at bounding box center [458, 99] width 153 height 22
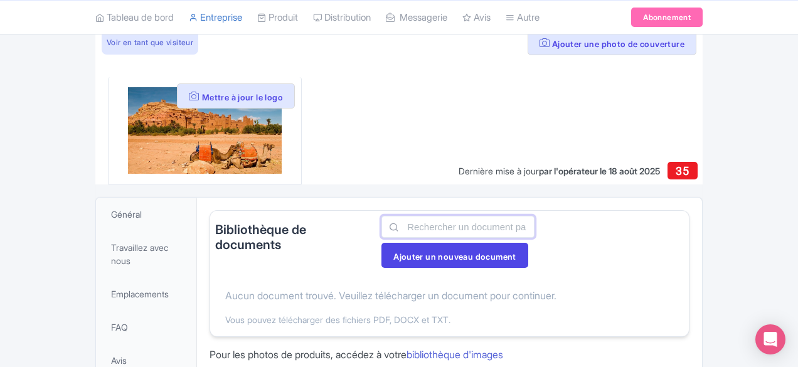
scroll to position [0, 0]
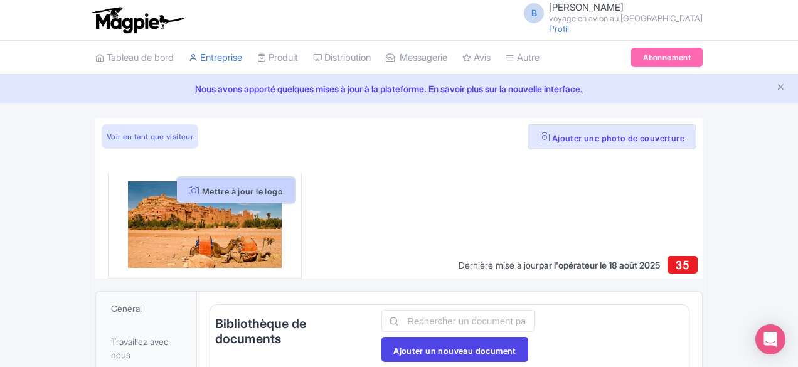
click at [209, 186] on font "Mettre à jour le logo" at bounding box center [242, 191] width 81 height 10
click at [202, 186] on font "Mettre à jour le logo" at bounding box center [242, 191] width 81 height 10
click at [437, 141] on div at bounding box center [399, 198] width 608 height 161
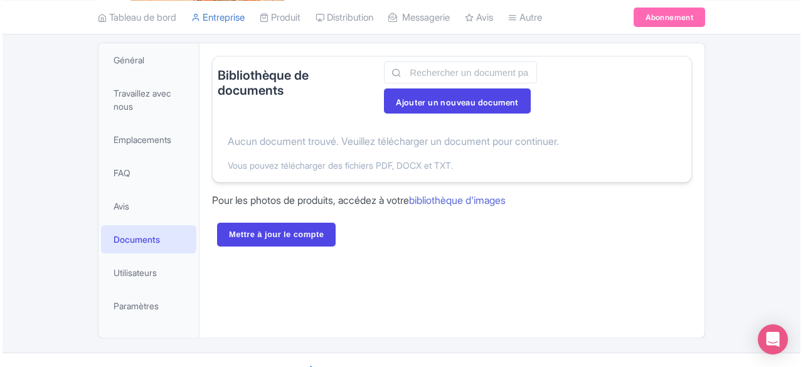
scroll to position [259, 0]
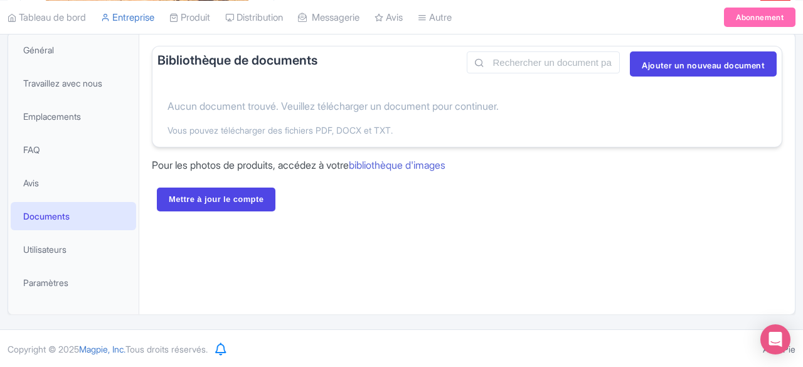
scroll to position [235, 0]
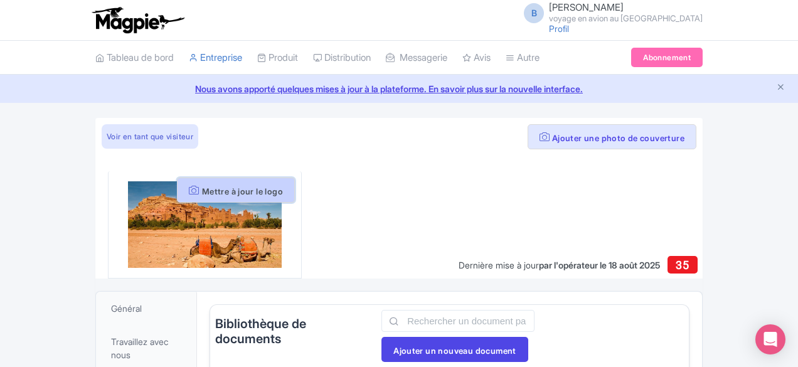
click at [202, 186] on font "Mettre à jour le logo" at bounding box center [242, 191] width 81 height 10
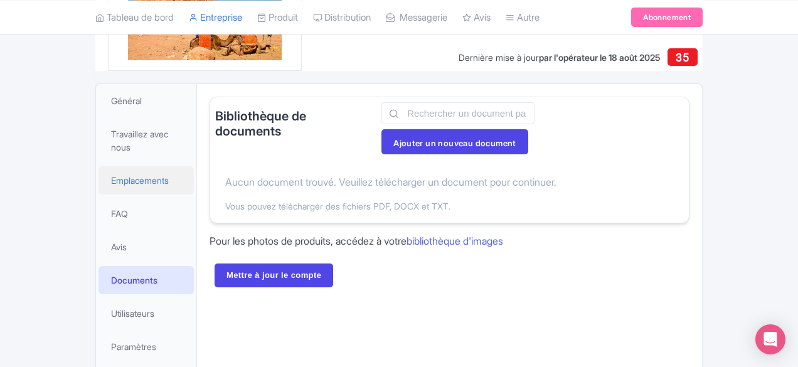
scroll to position [208, 0]
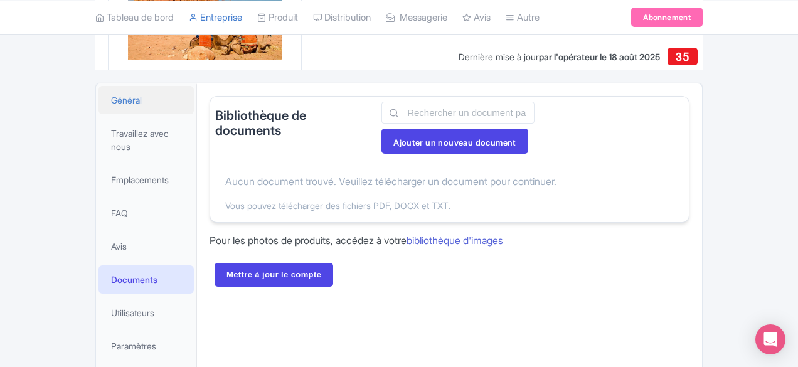
click at [111, 95] on font "Général" at bounding box center [126, 100] width 31 height 11
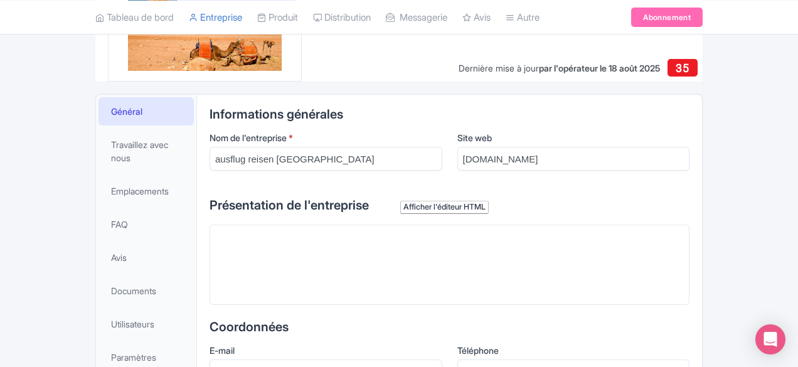
scroll to position [196, 0]
click at [111, 142] on font "Travaillez avec nous" at bounding box center [139, 152] width 57 height 24
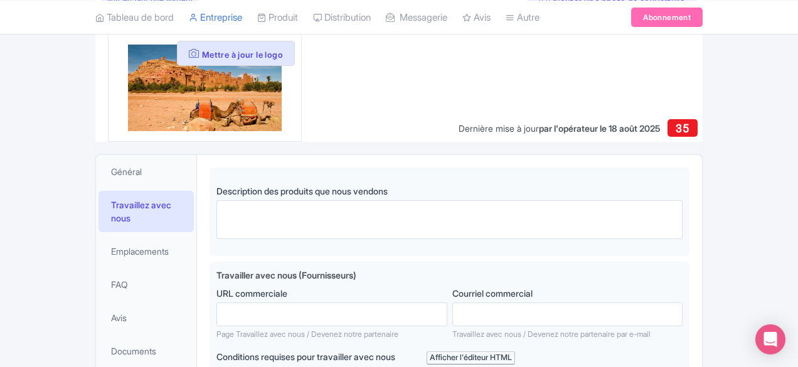
scroll to position [158, 0]
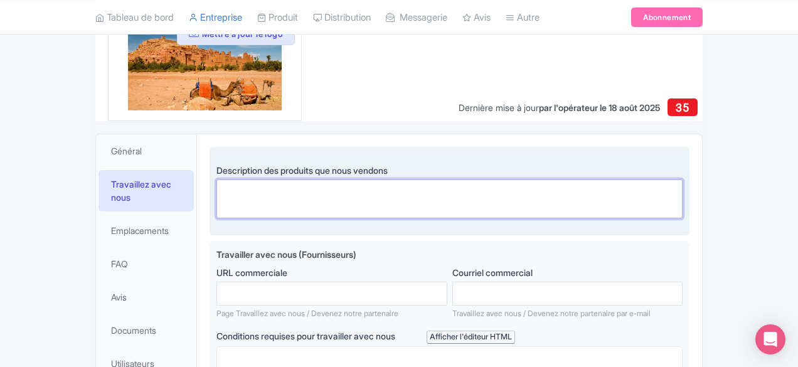
click at [217, 191] on textarea "Description des produits que nous vendons" at bounding box center [450, 199] width 466 height 38
